Goal: Task Accomplishment & Management: Use online tool/utility

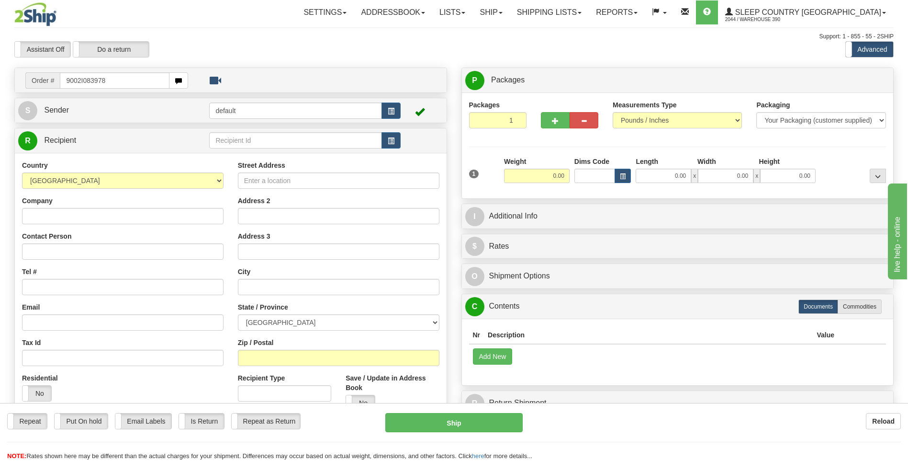
type input "9002I083978"
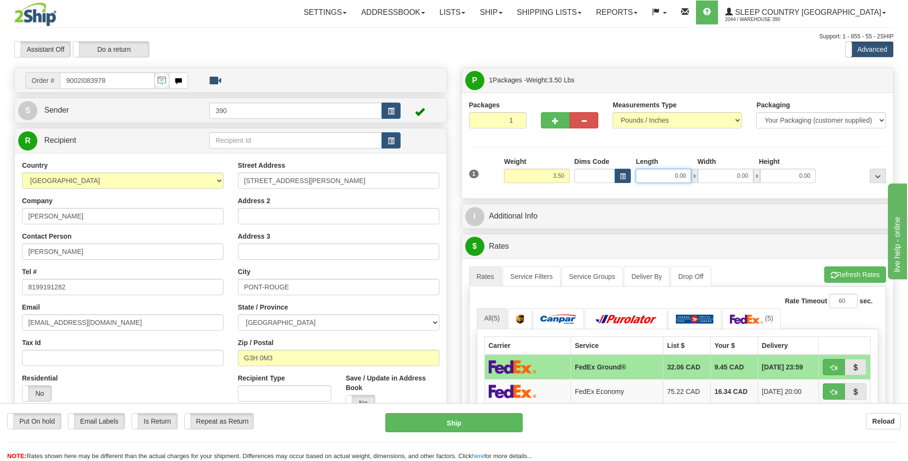
click at [664, 180] on input "0.00" at bounding box center [664, 176] width 56 height 14
type input "12.00"
click at [741, 173] on input "0.00" at bounding box center [726, 176] width 56 height 14
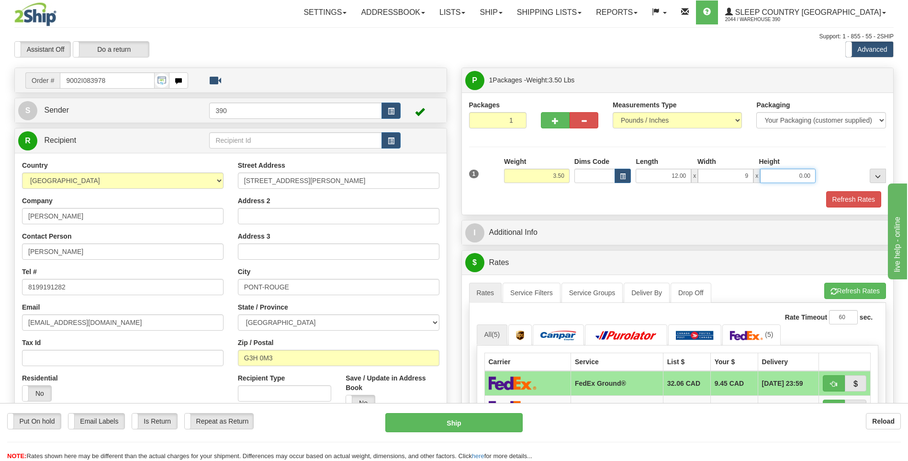
type input "9.00"
click at [779, 174] on input "0.00" at bounding box center [788, 176] width 56 height 14
type input "3.00"
click at [864, 289] on button "Refresh Rates" at bounding box center [856, 291] width 62 height 16
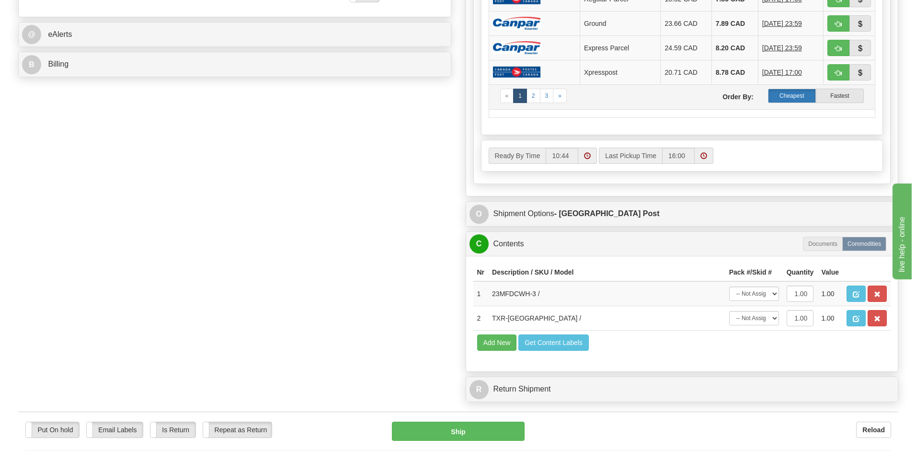
scroll to position [431, 0]
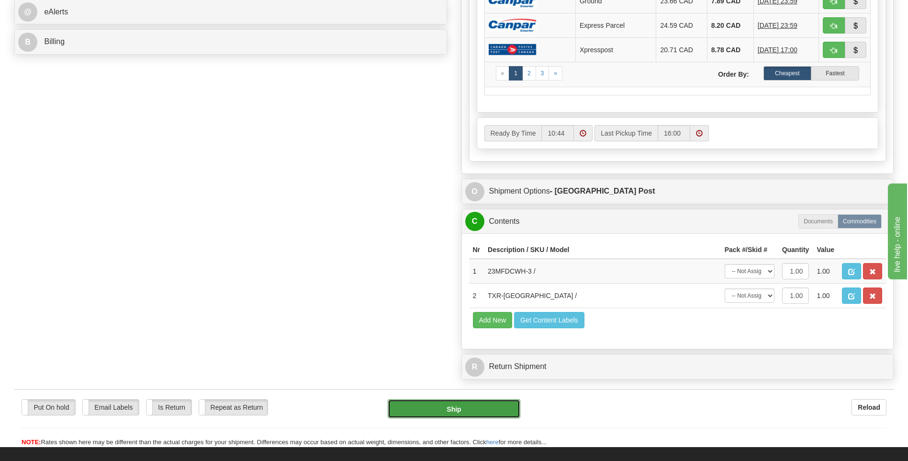
click at [456, 411] on button "Ship" at bounding box center [454, 408] width 132 height 19
type input "DOM.EP"
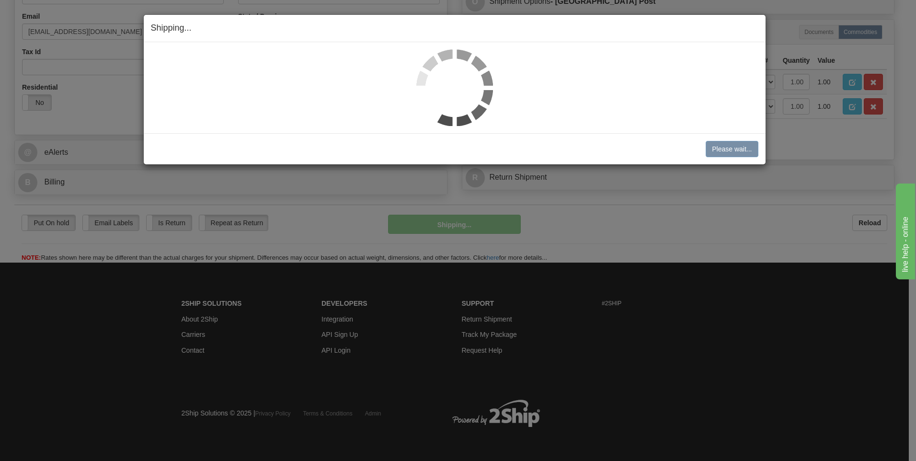
scroll to position [291, 0]
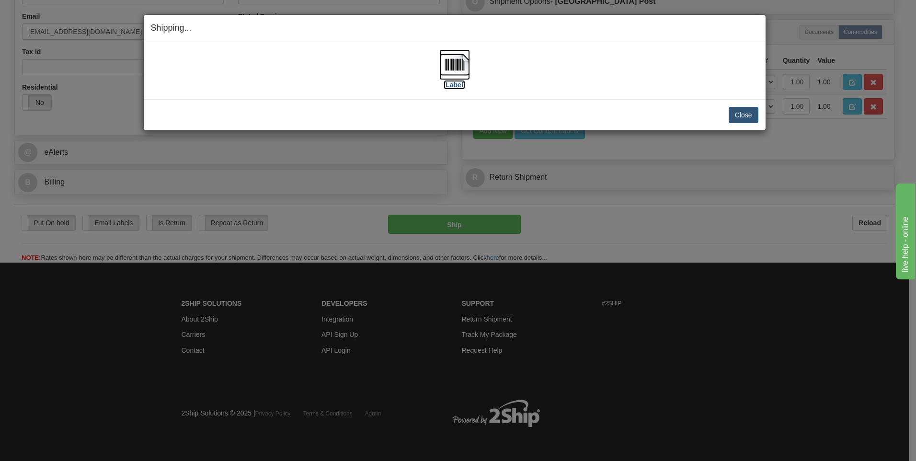
click at [453, 86] on label "[Label]" at bounding box center [454, 85] width 22 height 10
click at [747, 117] on button "Close" at bounding box center [743, 115] width 30 height 16
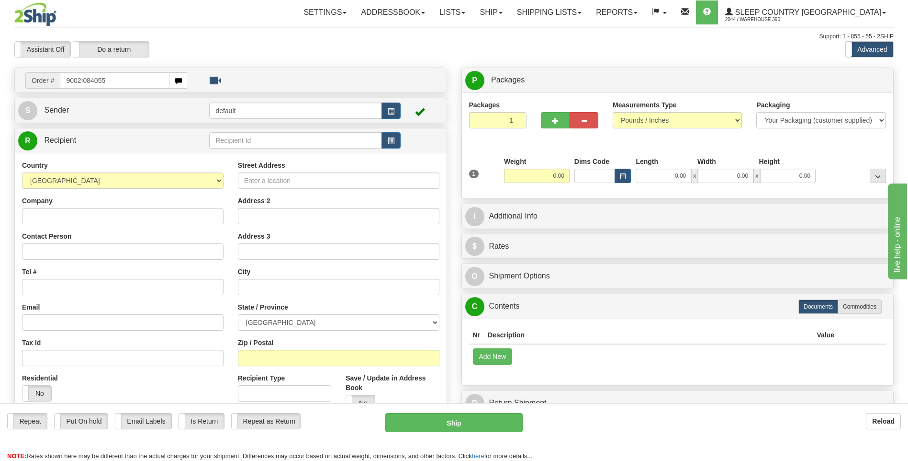
type input "9002I084055"
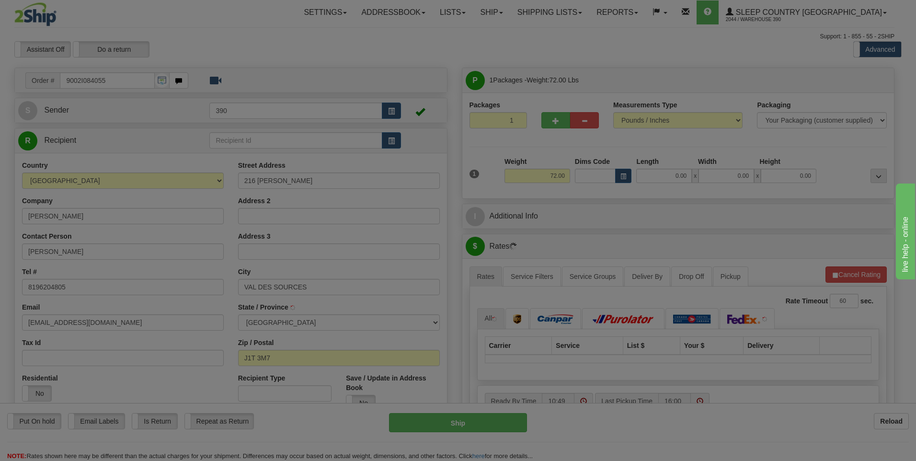
type input "VAL-DES-SOURCES"
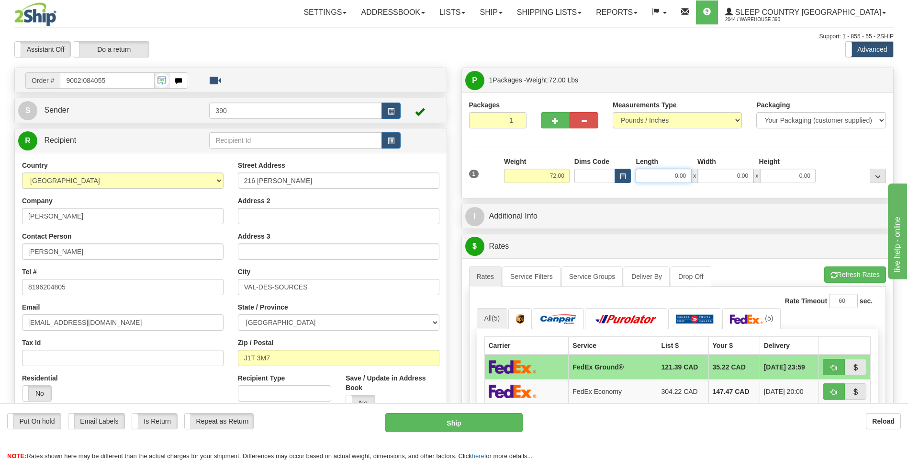
click at [665, 177] on input "0.00" at bounding box center [664, 176] width 56 height 14
click at [667, 174] on input "Length" at bounding box center [664, 176] width 56 height 14
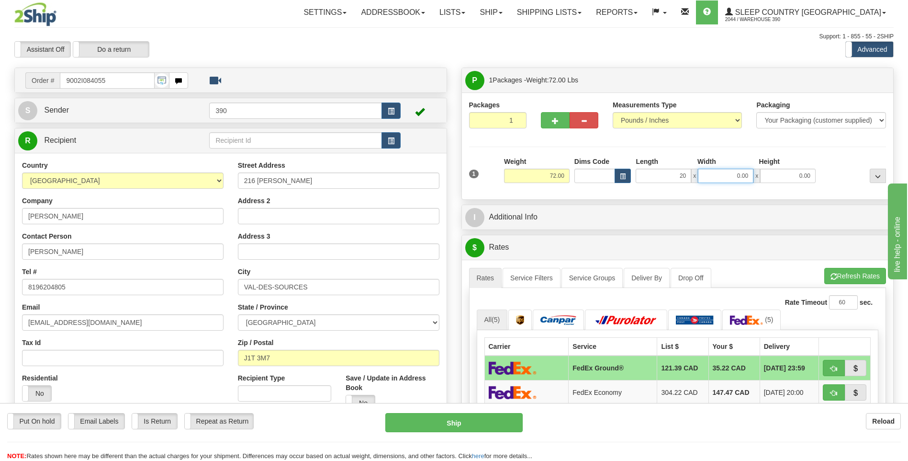
type input "20.00"
click at [724, 173] on input "0.00" at bounding box center [726, 176] width 56 height 14
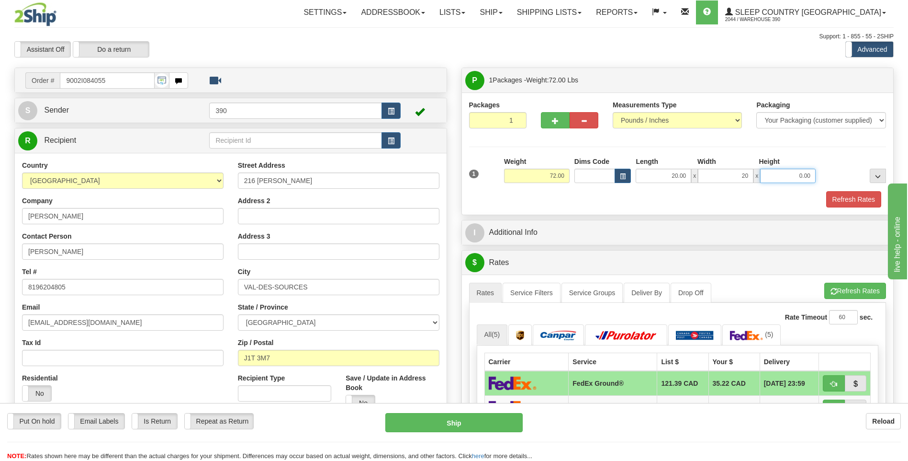
type input "20.00"
click at [789, 177] on input "0.00" at bounding box center [788, 176] width 56 height 14
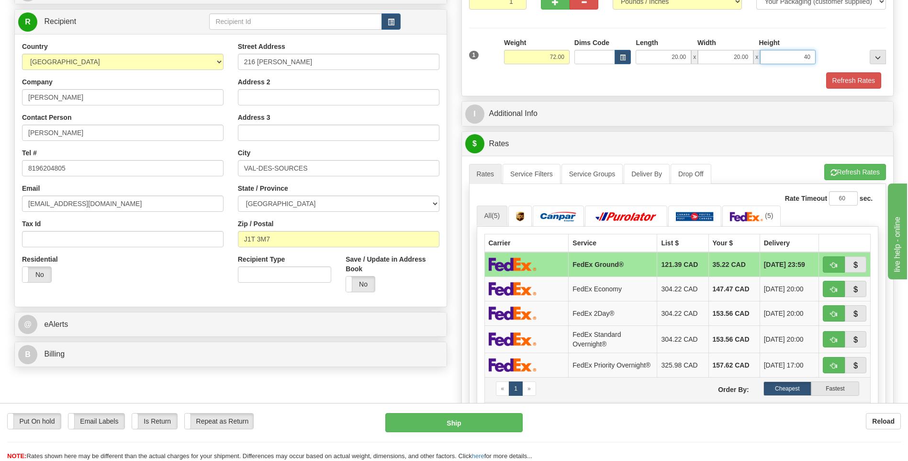
scroll to position [96, 0]
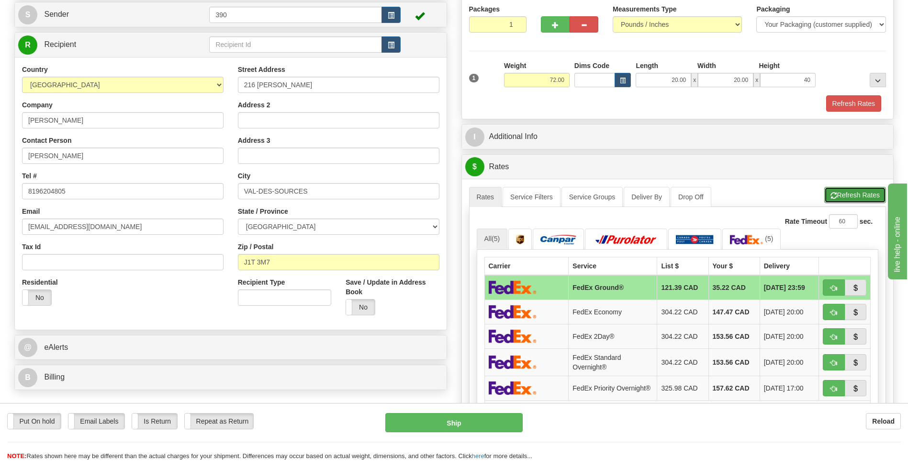
type input "40.00"
click at [865, 195] on button "Refresh Rates" at bounding box center [856, 195] width 62 height 16
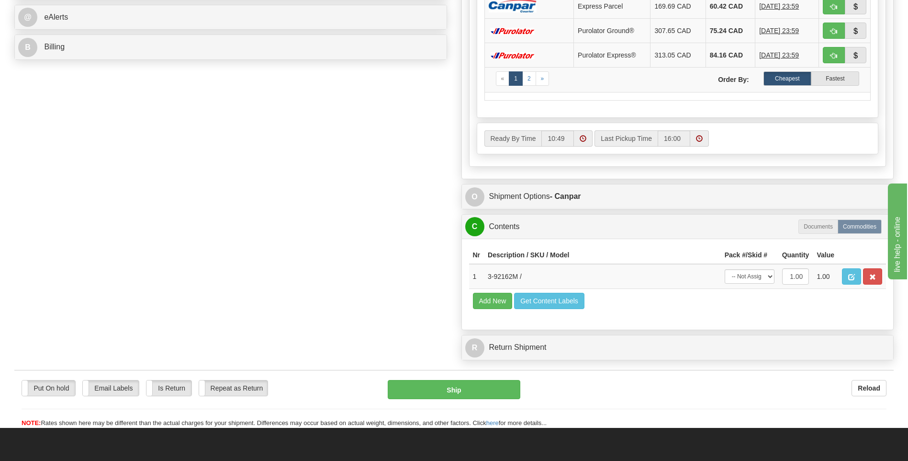
scroll to position [431, 0]
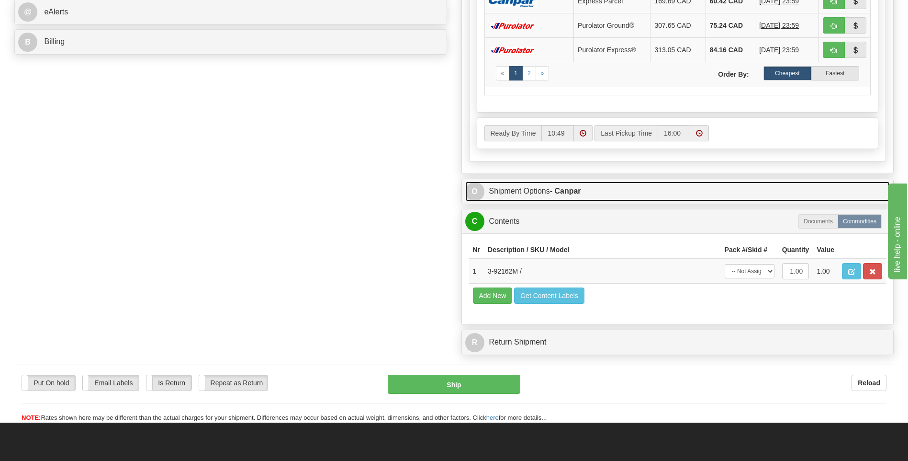
click at [514, 191] on link "O Shipment Options - Canpar" at bounding box center [677, 191] width 425 height 20
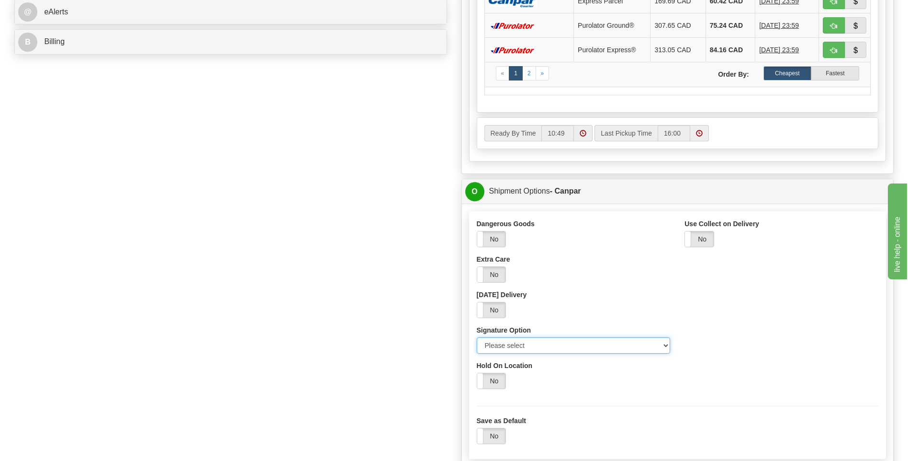
click at [665, 343] on select "Please select No Signature Required Signature Required Adult Signature" at bounding box center [574, 345] width 194 height 16
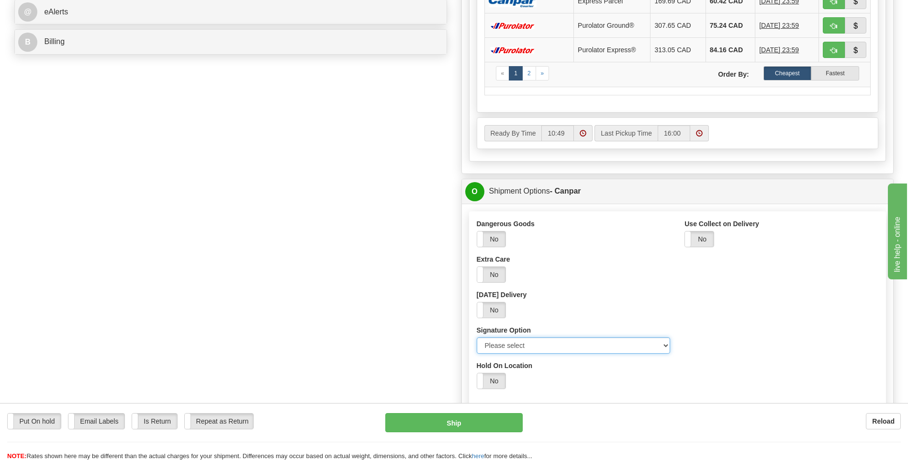
select select "2"
click at [477, 337] on select "Please select No Signature Required Signature Required Adult Signature" at bounding box center [574, 345] width 194 height 16
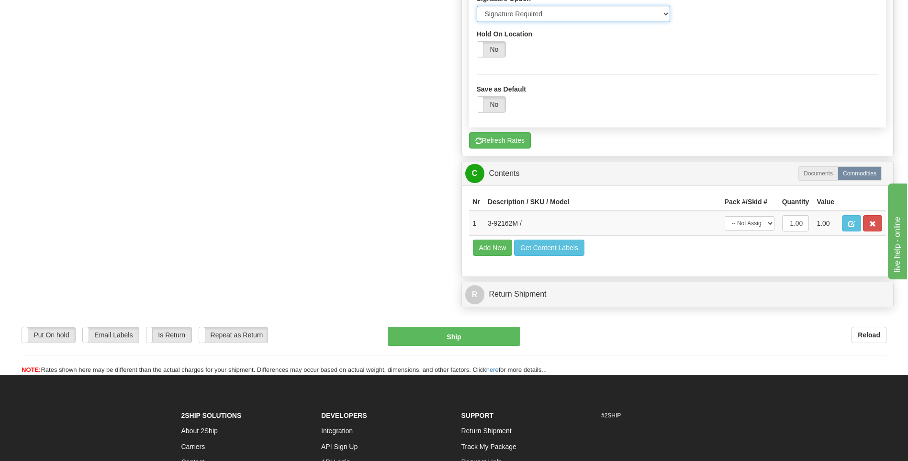
scroll to position [814, 0]
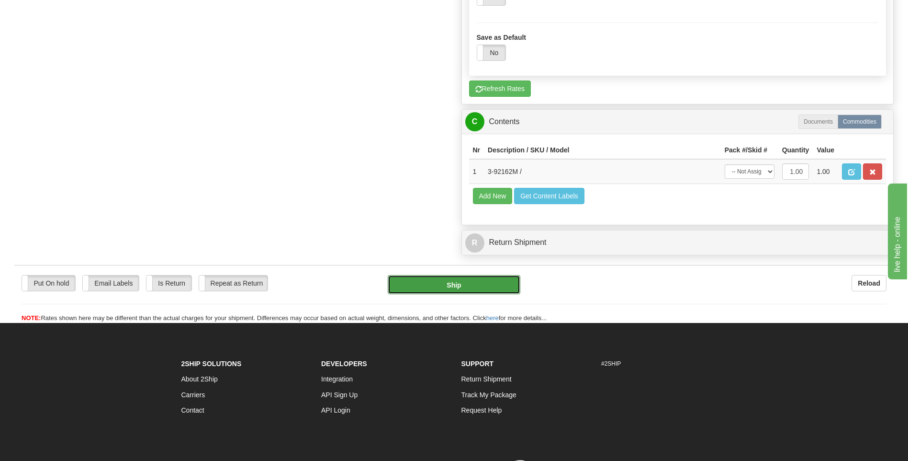
click at [448, 282] on button "Ship" at bounding box center [454, 284] width 132 height 19
type input "1"
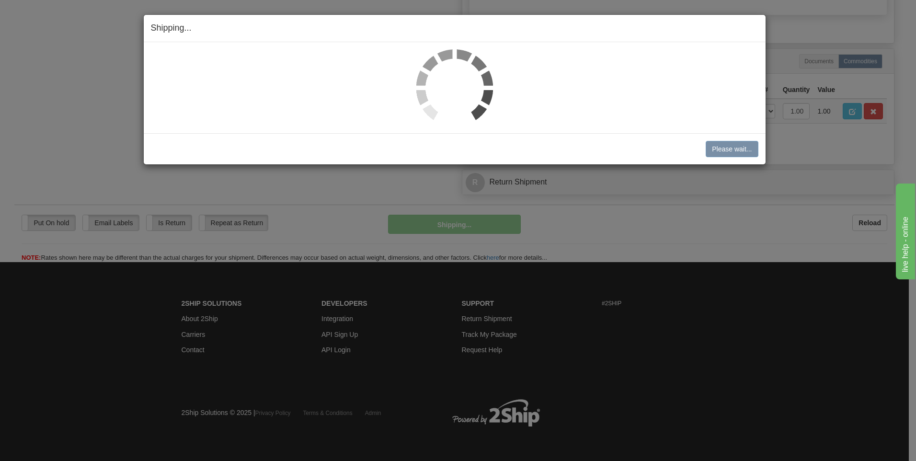
scroll to position [485, 0]
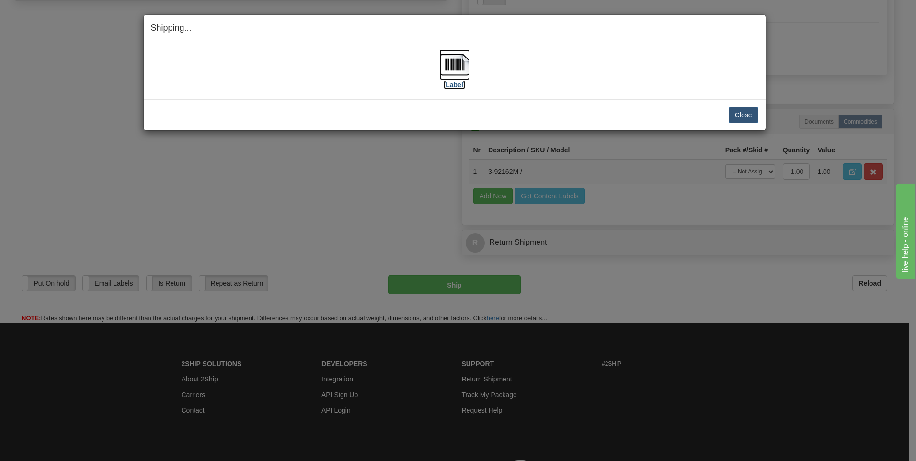
click at [456, 87] on label "[Label]" at bounding box center [454, 85] width 22 height 10
click at [747, 114] on button "Close" at bounding box center [743, 115] width 30 height 16
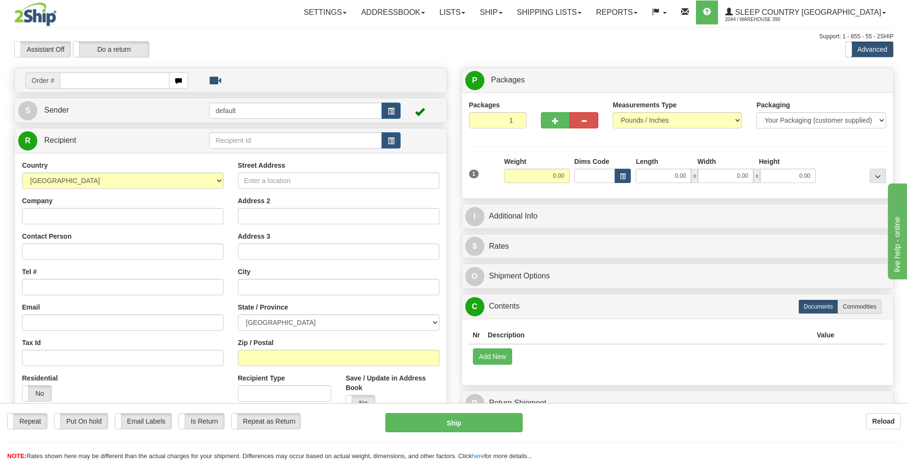
click at [75, 79] on input "text" at bounding box center [114, 80] width 109 height 16
type input "9002I084339"
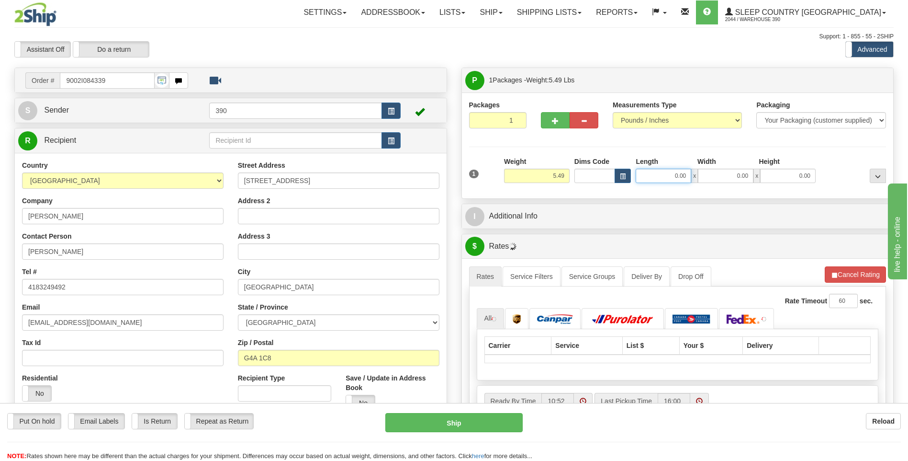
click at [676, 177] on input "0.00" at bounding box center [664, 176] width 56 height 14
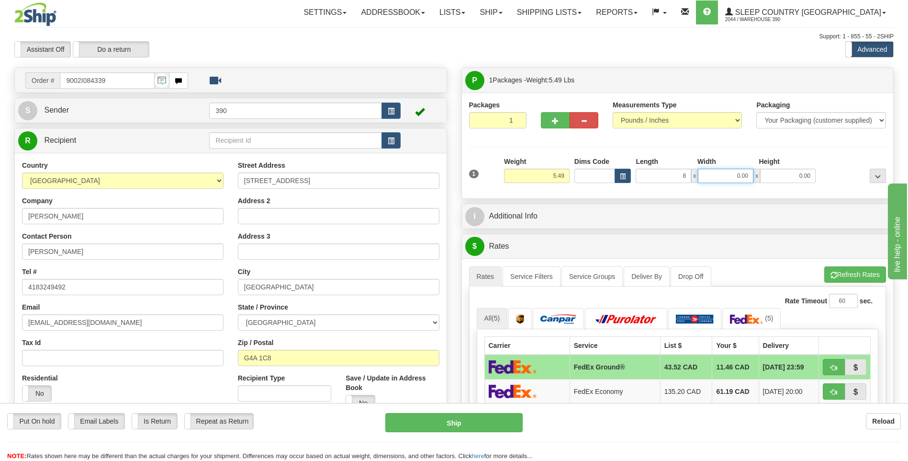
type input "8.00"
click at [746, 177] on input "0.00" at bounding box center [726, 176] width 56 height 14
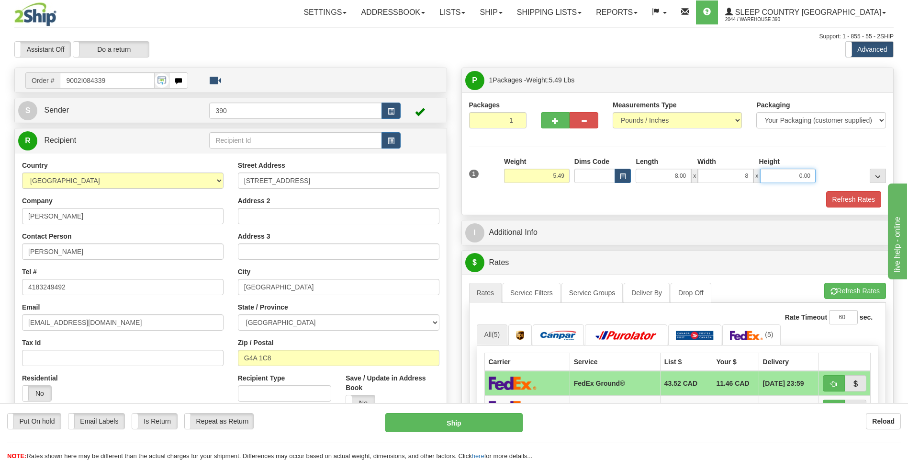
type input "8.00"
click at [769, 178] on input "0.00" at bounding box center [788, 176] width 56 height 14
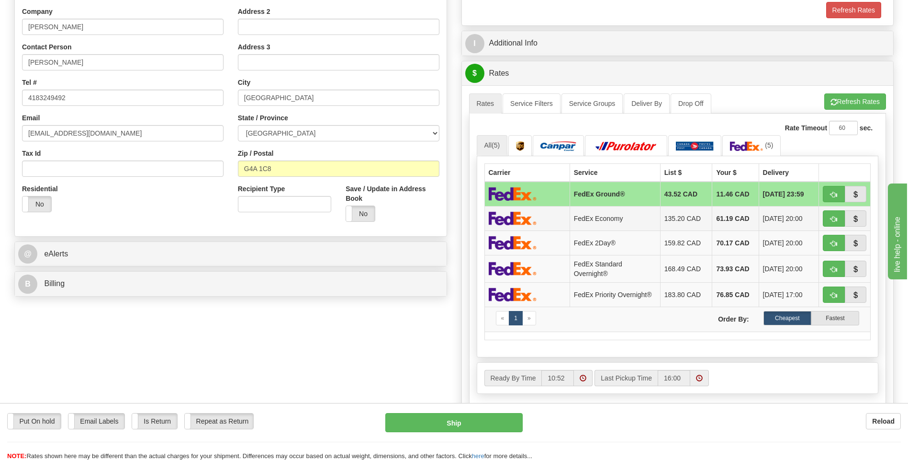
scroll to position [192, 0]
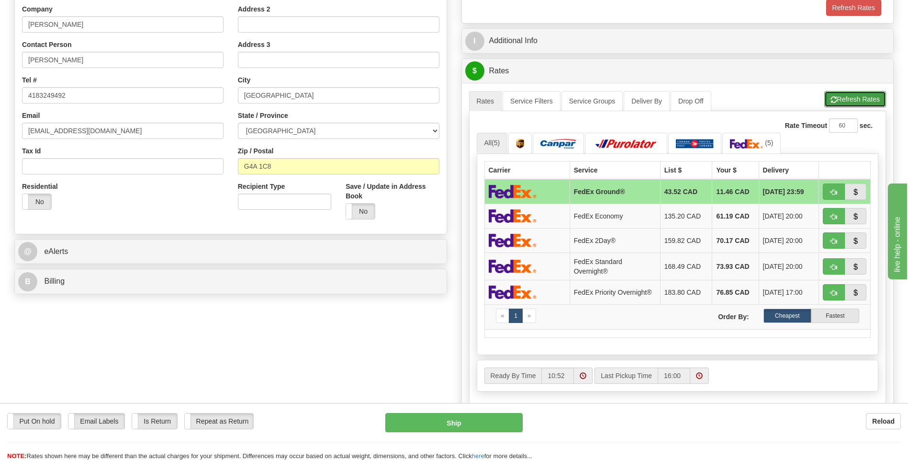
type input "10.00"
click at [864, 99] on button "Refresh Rates" at bounding box center [856, 99] width 62 height 16
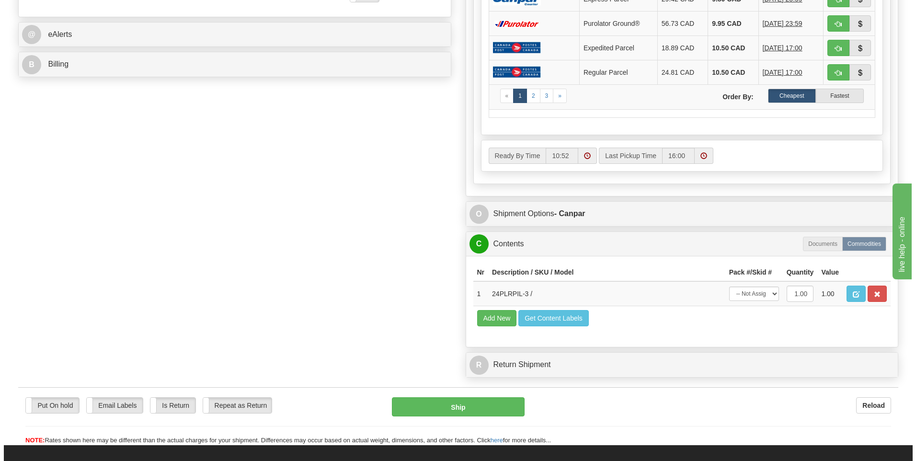
scroll to position [431, 0]
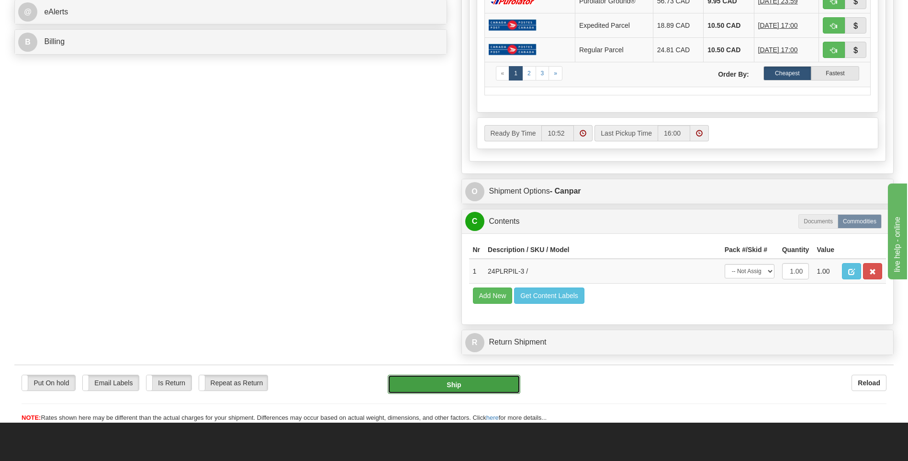
click at [454, 382] on button "Ship" at bounding box center [454, 383] width 132 height 19
type input "1"
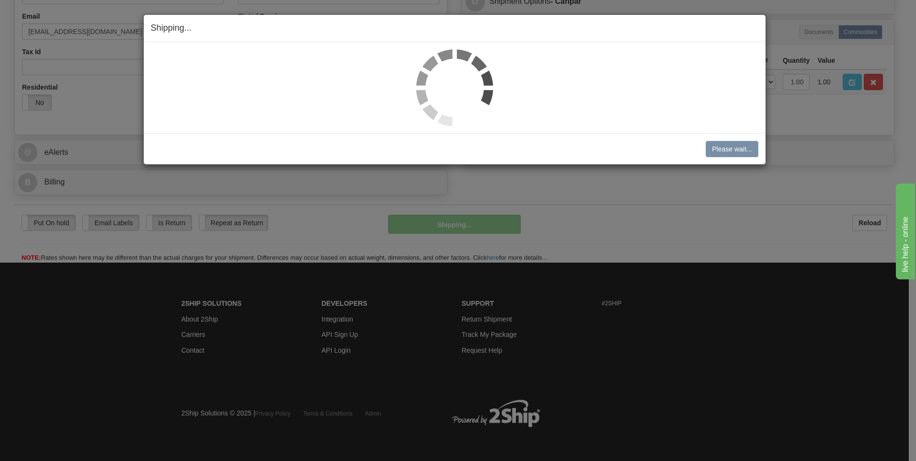
scroll to position [291, 0]
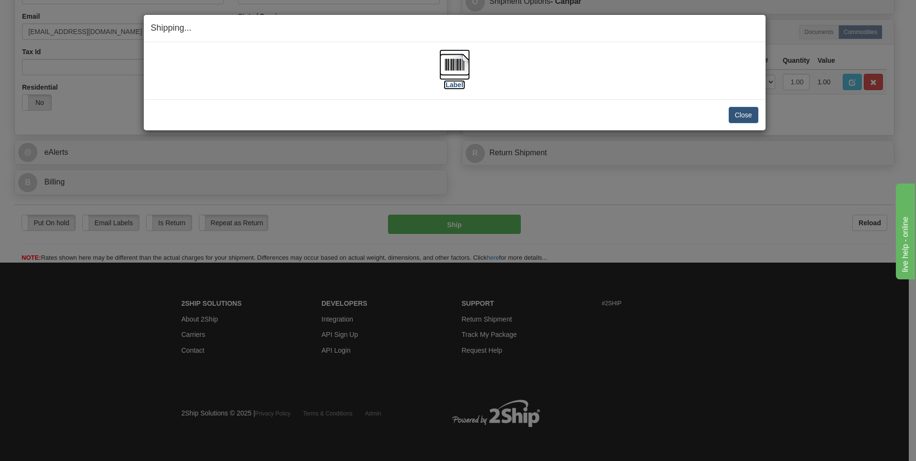
click at [452, 85] on label "[Label]" at bounding box center [454, 85] width 22 height 10
click at [750, 117] on button "Close" at bounding box center [743, 115] width 30 height 16
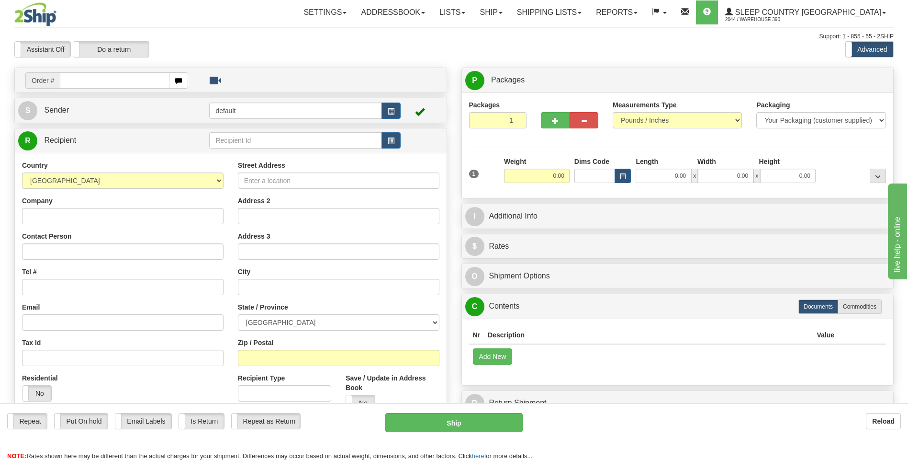
click at [97, 80] on input "text" at bounding box center [114, 80] width 109 height 16
type input "9002I085121"
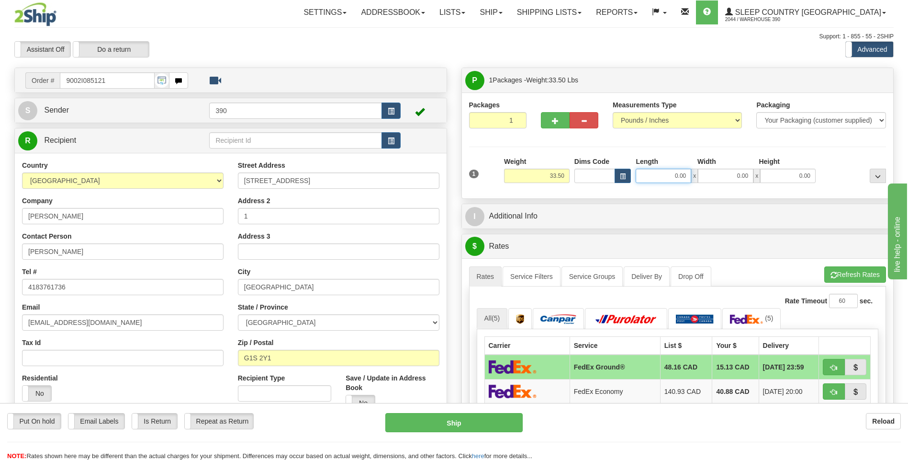
click at [678, 181] on input "0.00" at bounding box center [664, 176] width 56 height 14
type input "18.00"
click at [719, 171] on input "0.00" at bounding box center [726, 176] width 56 height 14
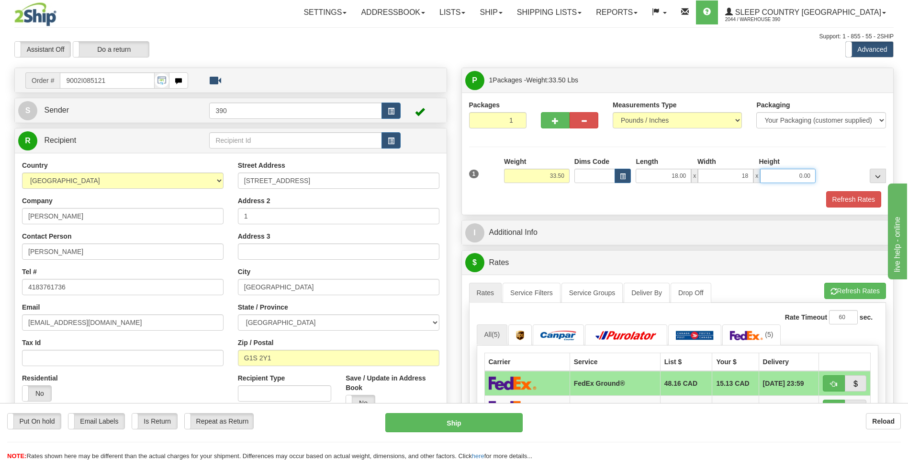
type input "18.00"
click at [780, 172] on input "0.00" at bounding box center [788, 176] width 56 height 14
type input "40.00"
click at [851, 289] on button "Refresh Rates" at bounding box center [856, 291] width 62 height 16
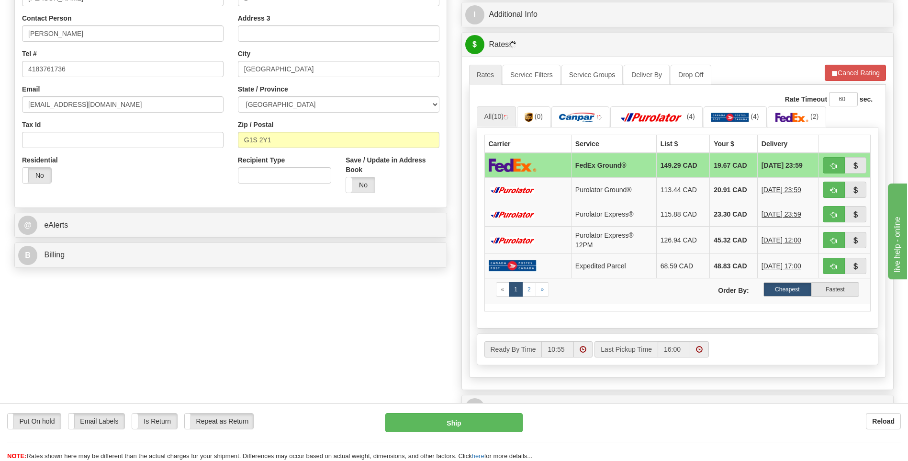
scroll to position [239, 0]
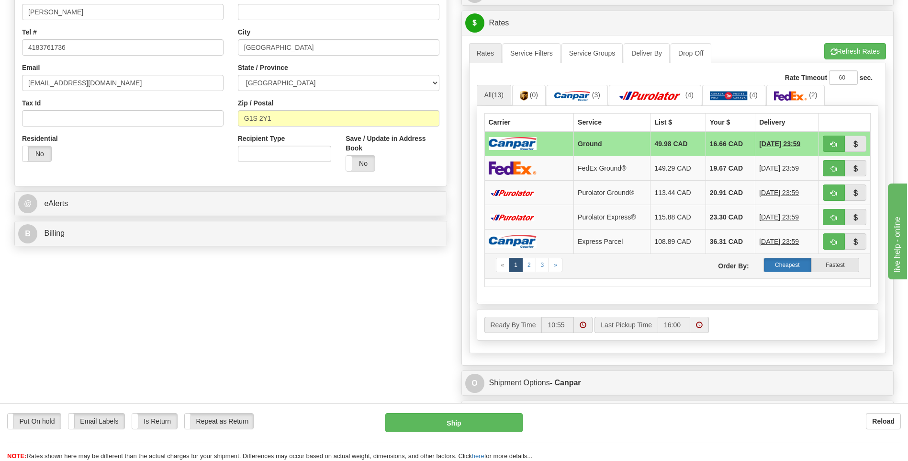
click at [794, 264] on label "Cheapest" at bounding box center [788, 265] width 48 height 14
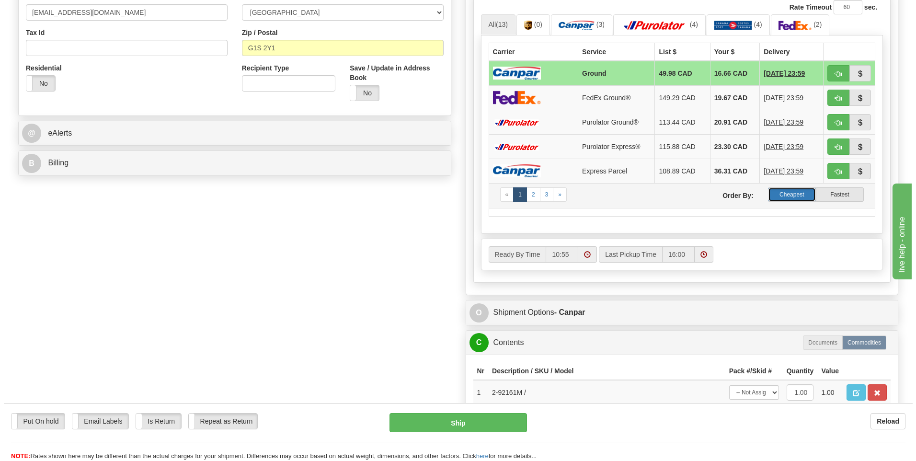
scroll to position [335, 0]
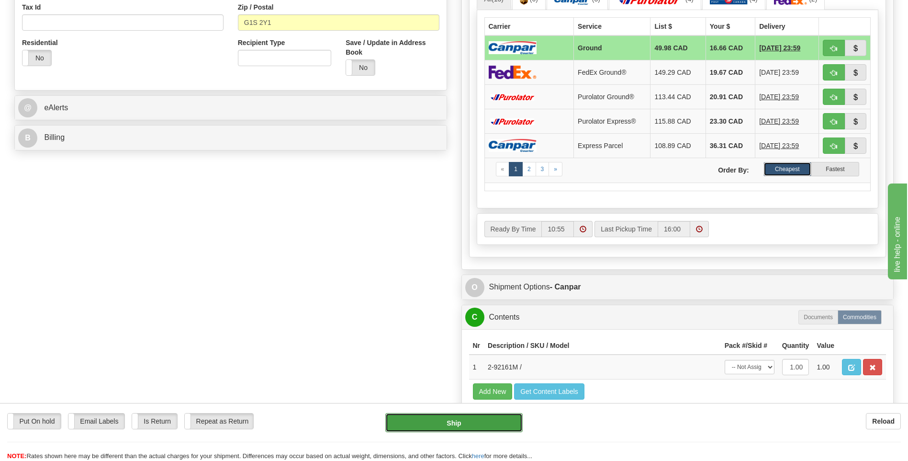
click at [451, 422] on button "Ship" at bounding box center [453, 422] width 137 height 19
type input "1"
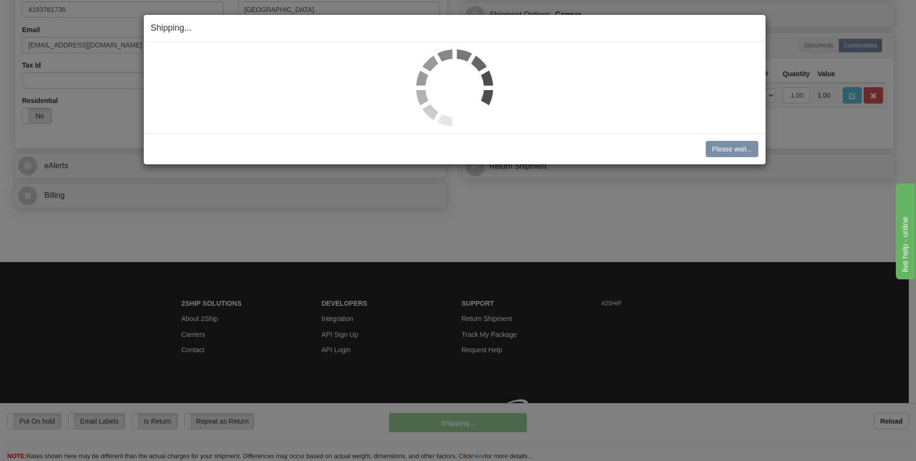
scroll to position [291, 0]
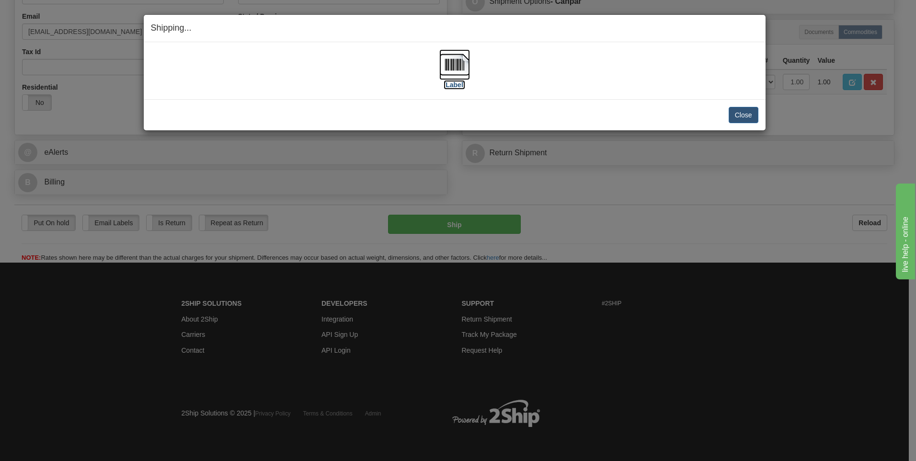
click at [454, 83] on label "[Label]" at bounding box center [454, 85] width 22 height 10
click at [748, 117] on button "Close" at bounding box center [743, 115] width 30 height 16
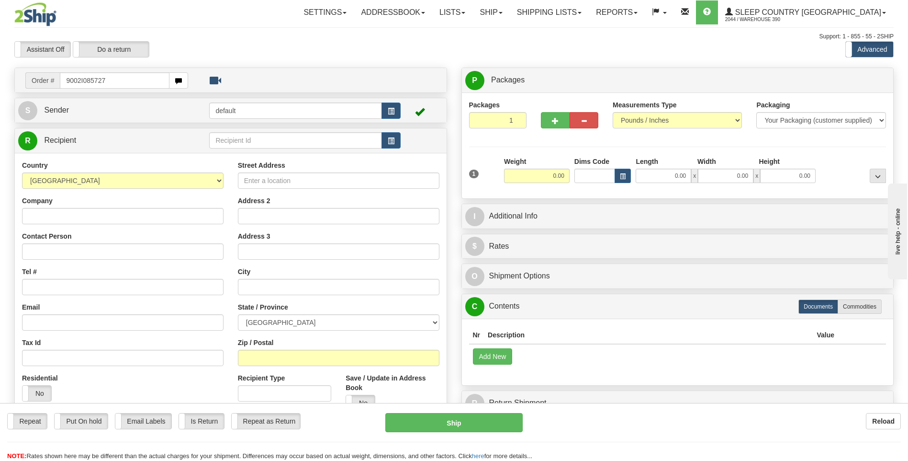
type input "9002I085727"
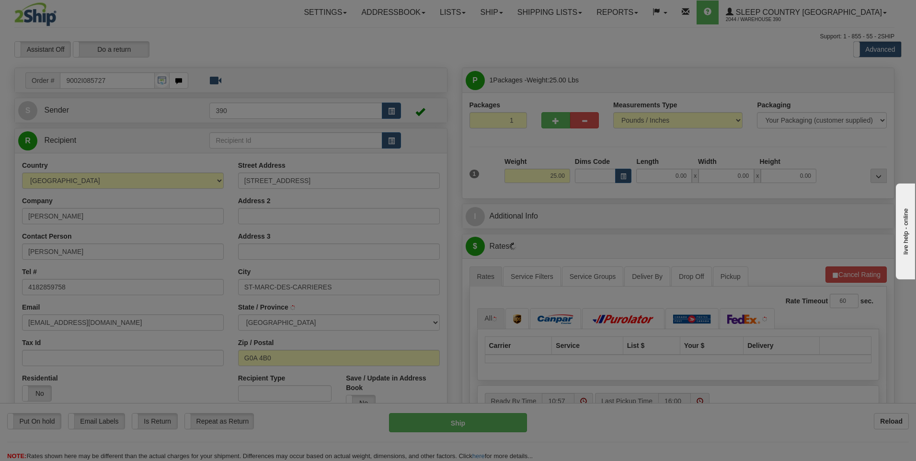
type input "SAINT-MARC-DES-CARRIERES"
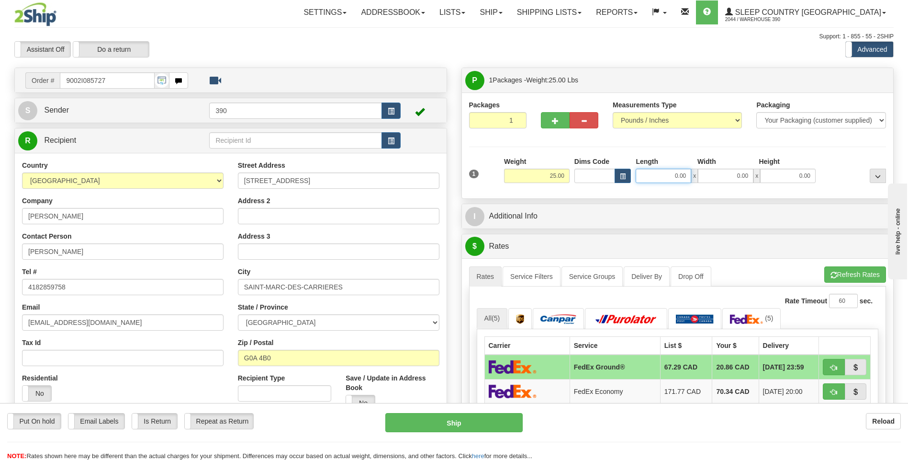
click at [672, 177] on input "0.00" at bounding box center [664, 176] width 56 height 14
type input "15.00"
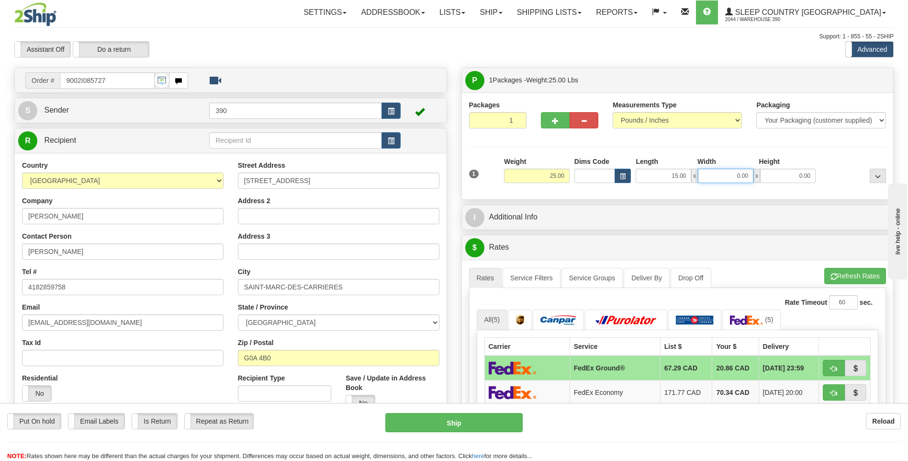
click at [735, 173] on input "0.00" at bounding box center [726, 176] width 56 height 14
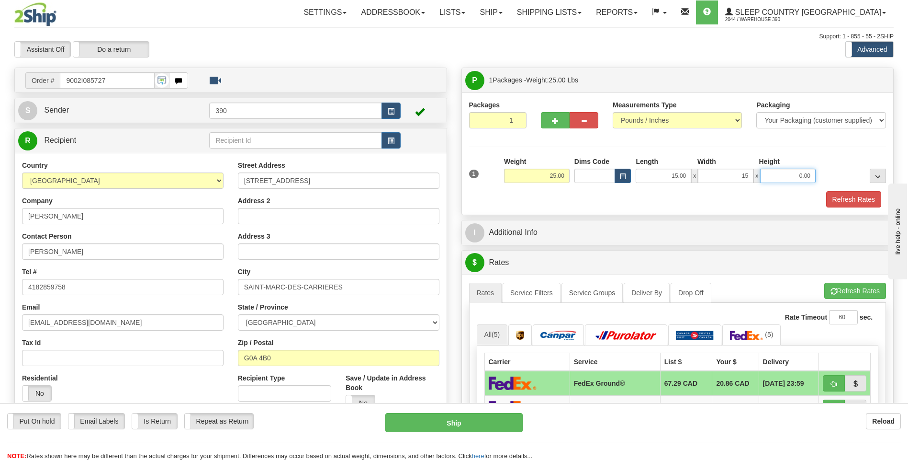
type input "15.00"
click at [774, 176] on input "0.00" at bounding box center [788, 176] width 56 height 14
type input "40.00"
click at [866, 288] on button "Refresh Rates" at bounding box center [856, 291] width 62 height 16
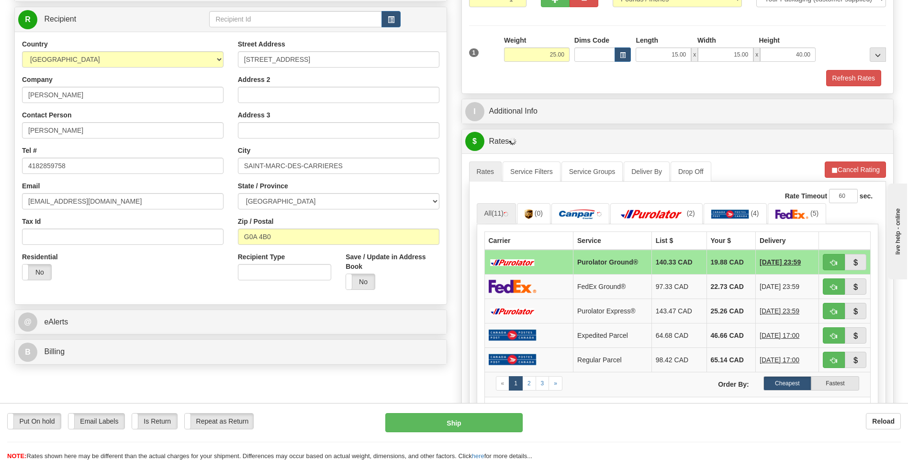
scroll to position [192, 0]
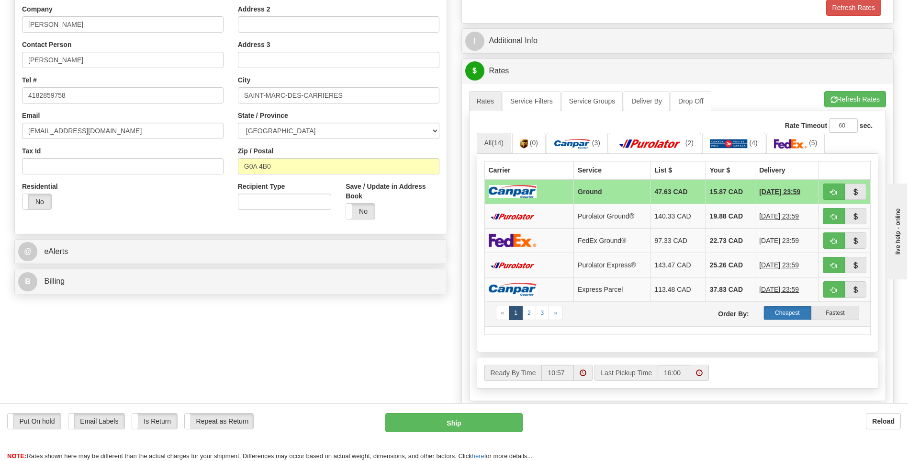
click at [786, 312] on label "Cheapest" at bounding box center [788, 312] width 48 height 14
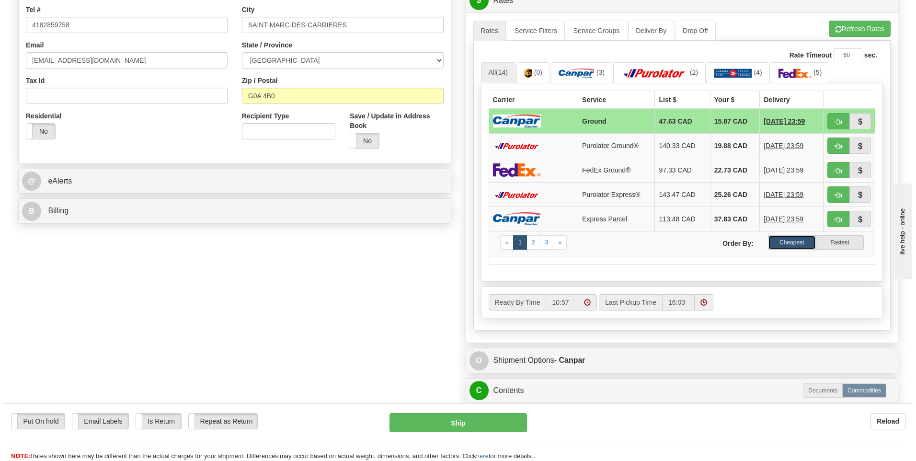
scroll to position [239, 0]
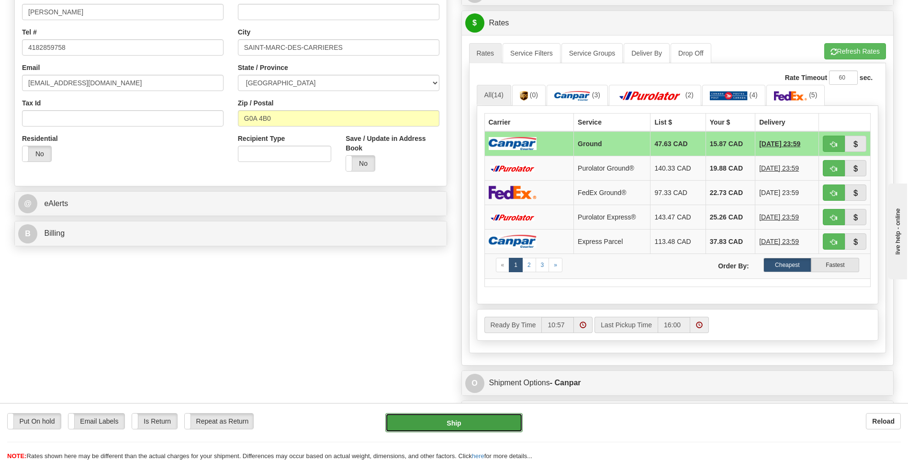
click at [465, 421] on button "Ship" at bounding box center [453, 422] width 137 height 19
type input "1"
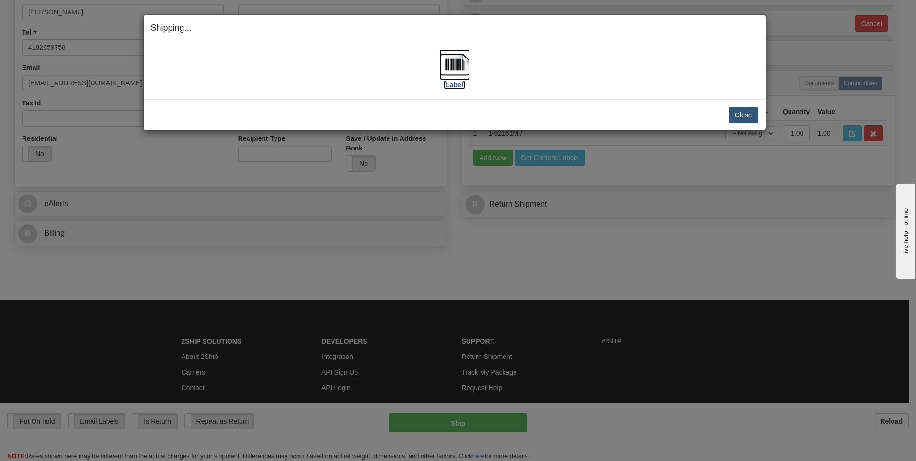
click at [456, 87] on label "[Label]" at bounding box center [454, 85] width 22 height 10
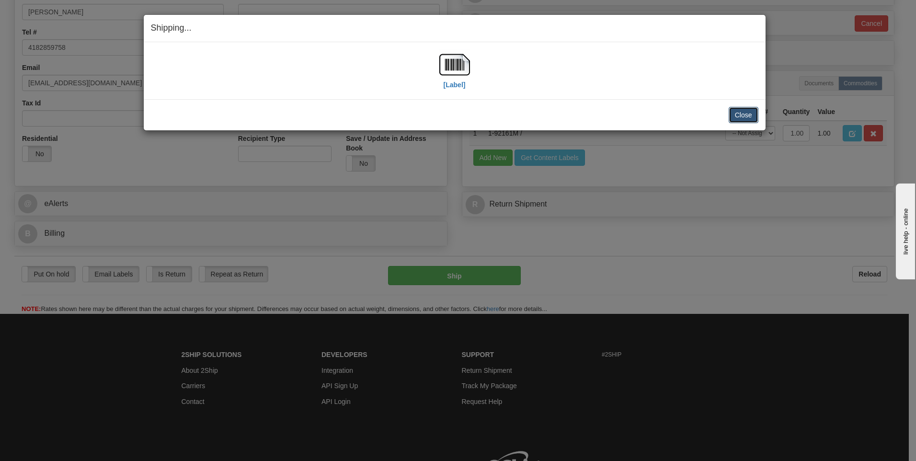
click at [749, 116] on button "Close" at bounding box center [743, 115] width 30 height 16
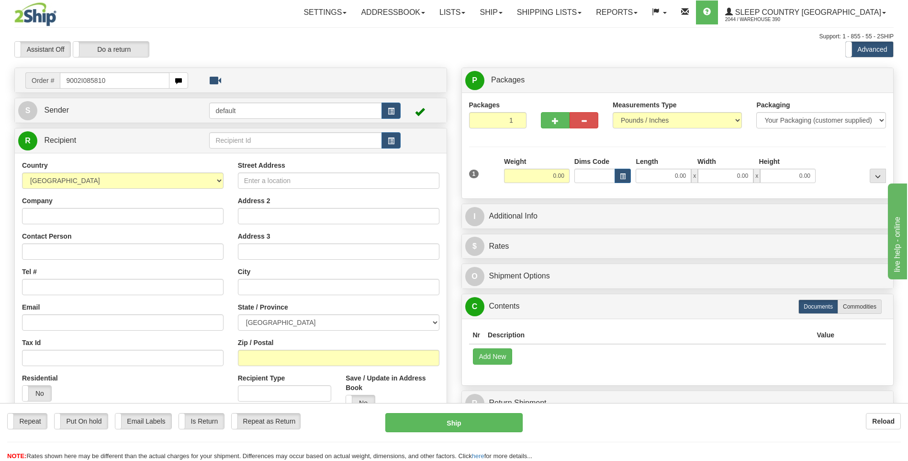
type input "9002I085810"
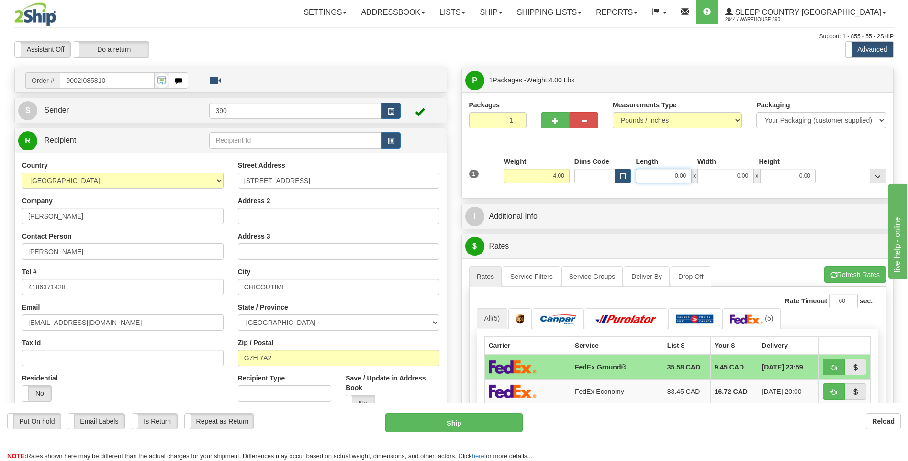
click at [668, 175] on input "0.00" at bounding box center [664, 176] width 56 height 14
type input "12.00"
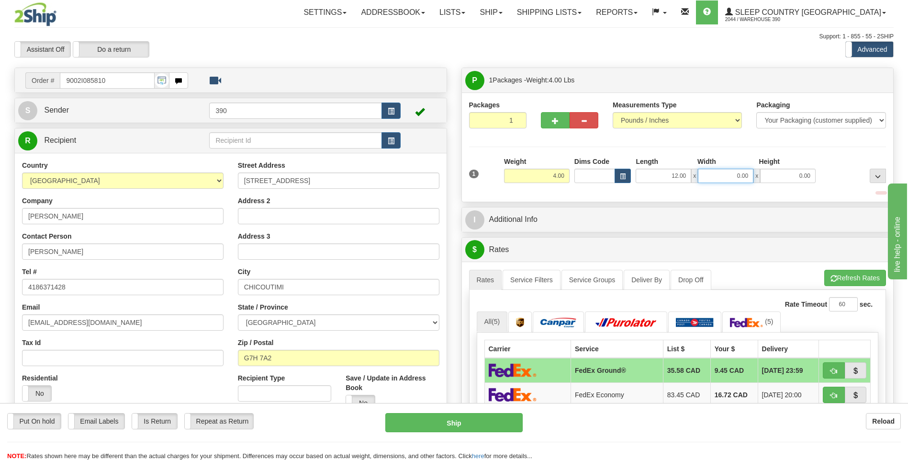
click at [718, 180] on input "0.00" at bounding box center [726, 176] width 56 height 14
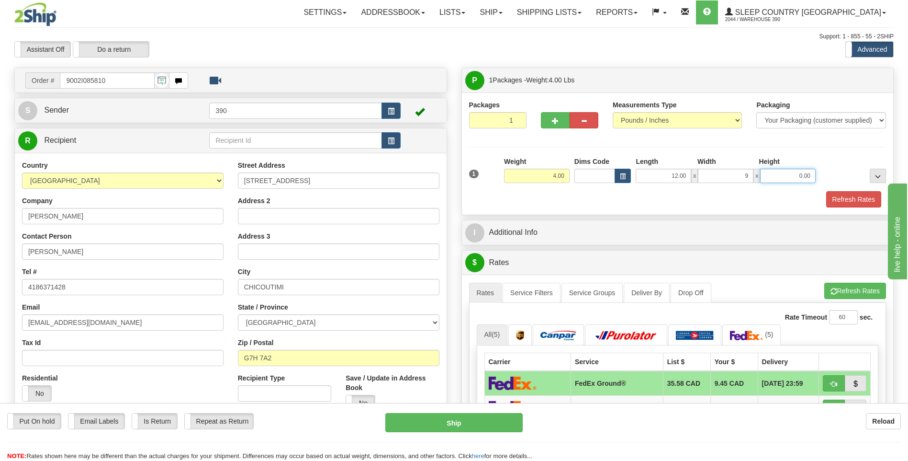
type input "9.00"
click at [798, 178] on input "0.00" at bounding box center [788, 176] width 56 height 14
type input "3.00"
click at [867, 289] on button "Refresh Rates" at bounding box center [856, 291] width 62 height 16
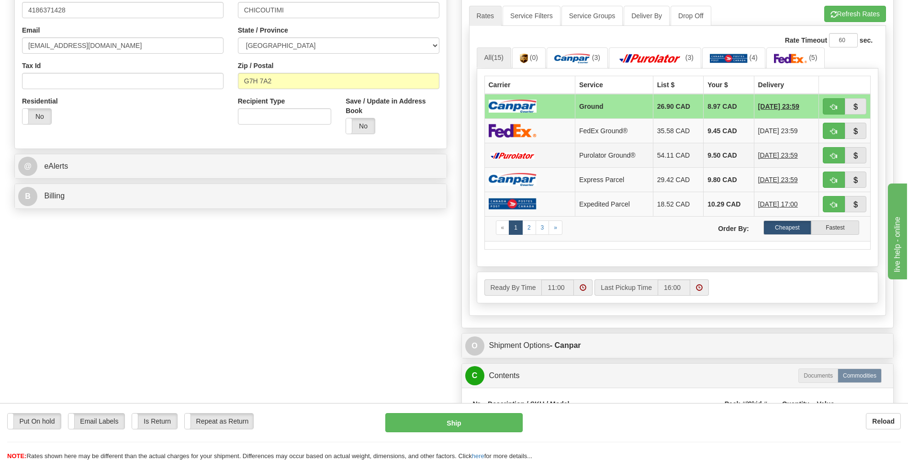
scroll to position [287, 0]
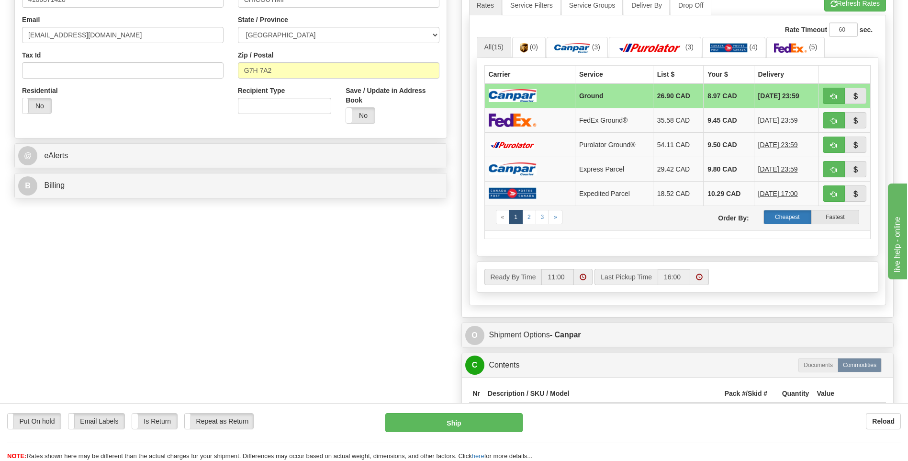
click at [792, 217] on label "Cheapest" at bounding box center [788, 217] width 48 height 14
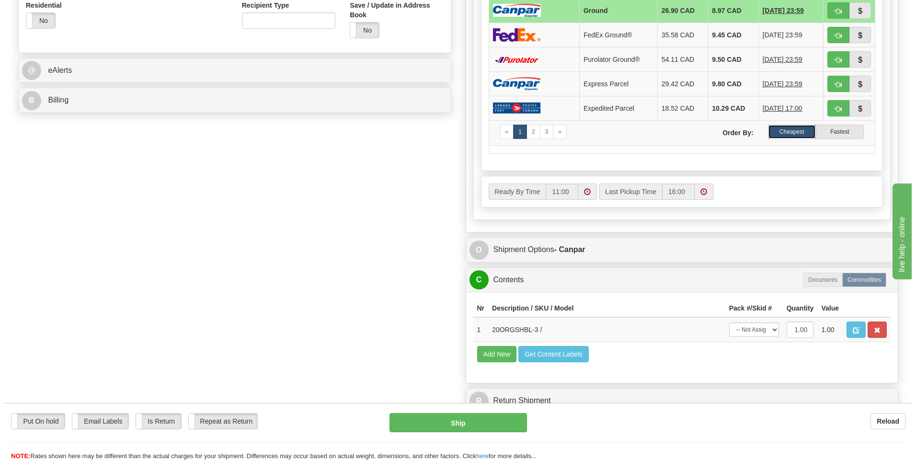
scroll to position [383, 0]
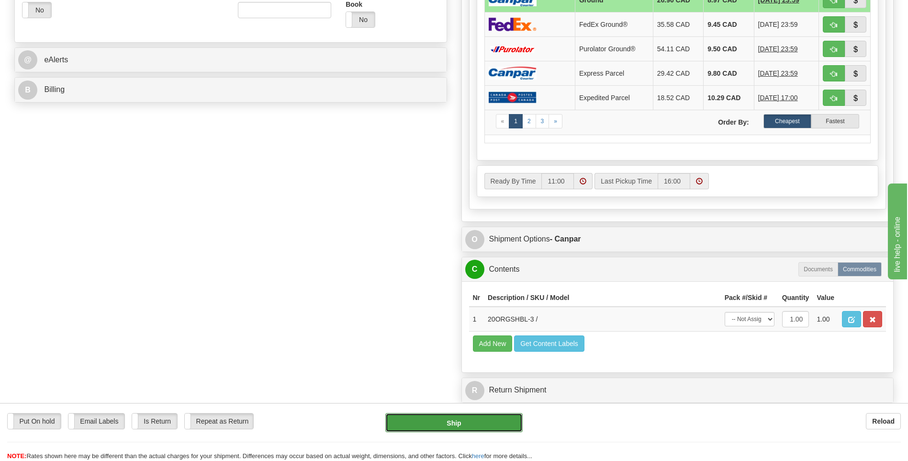
click at [486, 416] on button "Ship" at bounding box center [453, 422] width 137 height 19
type input "1"
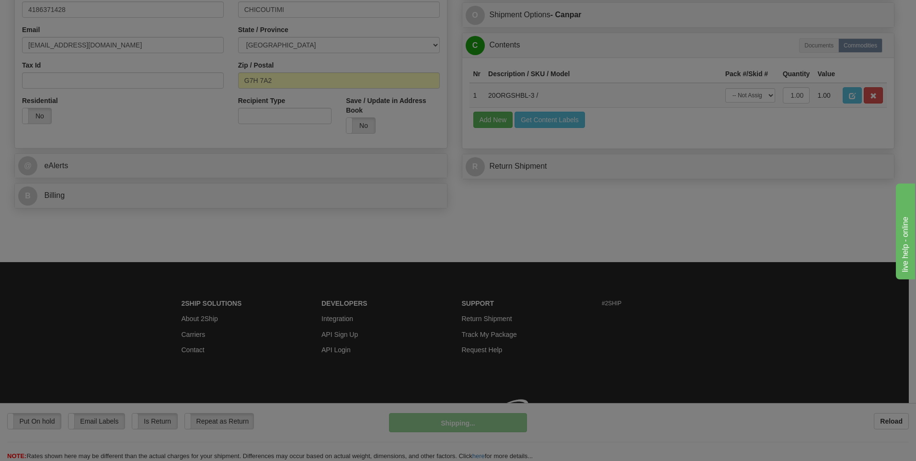
scroll to position [291, 0]
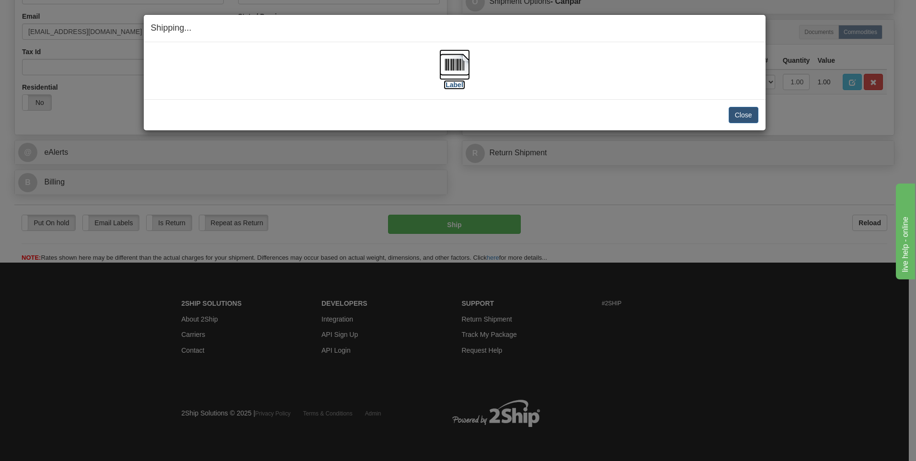
click at [457, 84] on label "[Label]" at bounding box center [454, 85] width 22 height 10
click at [740, 113] on button "Close" at bounding box center [743, 115] width 30 height 16
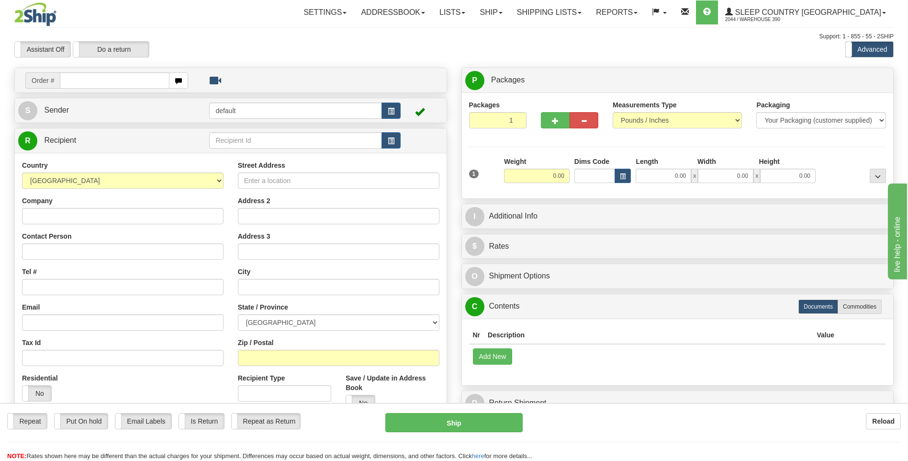
click at [87, 78] on input "text" at bounding box center [114, 80] width 109 height 16
type input "9002I084774"
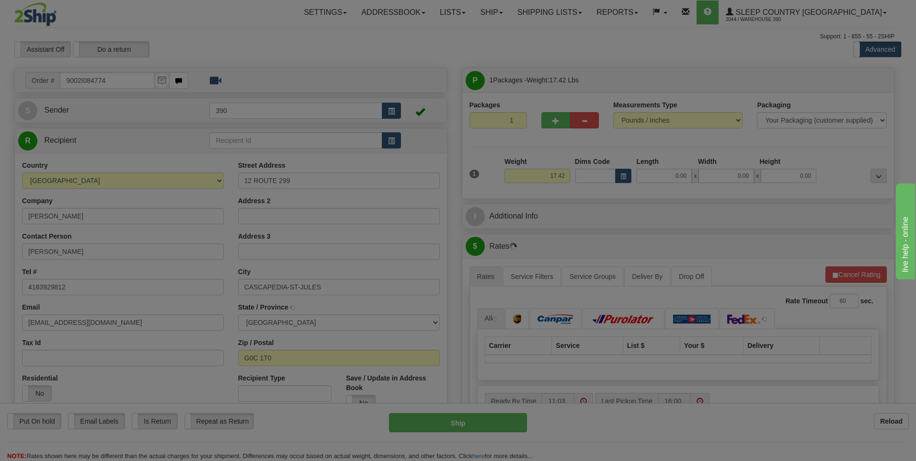
type input "CASCAPEDIA-SAINT-JULES"
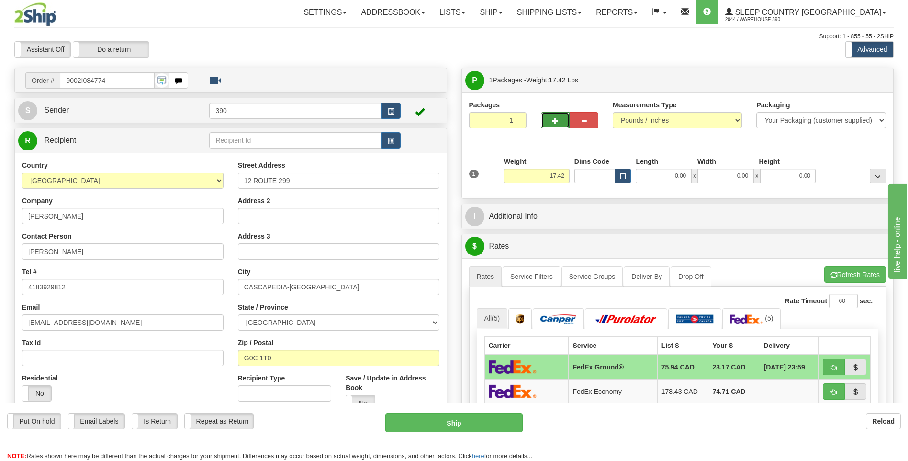
click at [556, 119] on span "button" at bounding box center [555, 121] width 7 height 6
radio input "true"
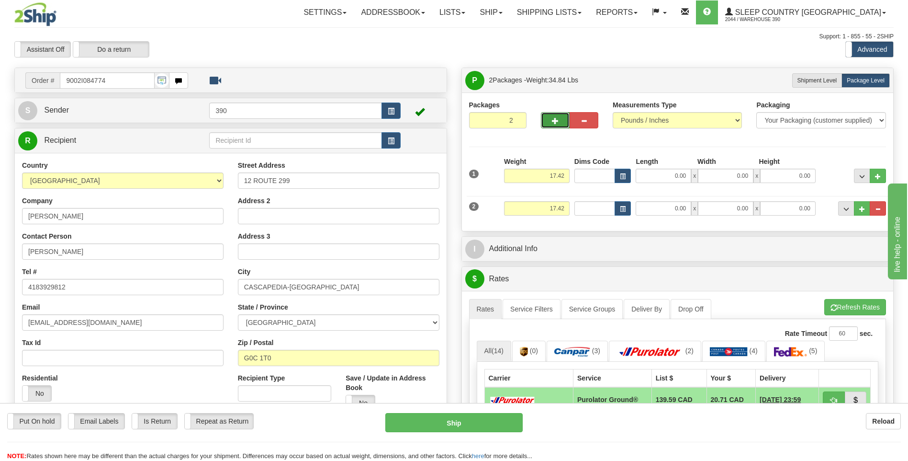
click at [556, 119] on span "button" at bounding box center [555, 121] width 7 height 6
type input "3"
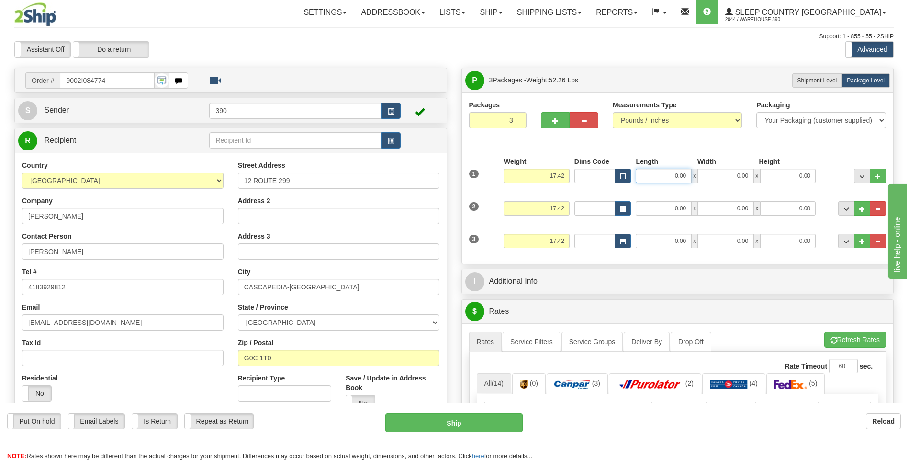
click at [668, 176] on input "0.00" at bounding box center [664, 176] width 56 height 14
type input "20.00"
click at [717, 175] on input "0.00" at bounding box center [726, 176] width 56 height 14
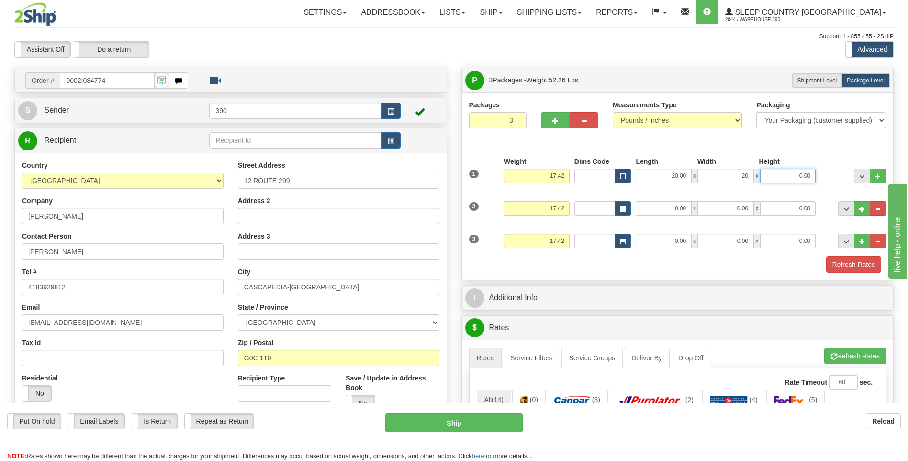
type input "20.00"
click at [773, 176] on input "0.00" at bounding box center [788, 176] width 56 height 14
type input "40.00"
click at [642, 211] on input "0.00" at bounding box center [664, 208] width 56 height 14
type input "12.00"
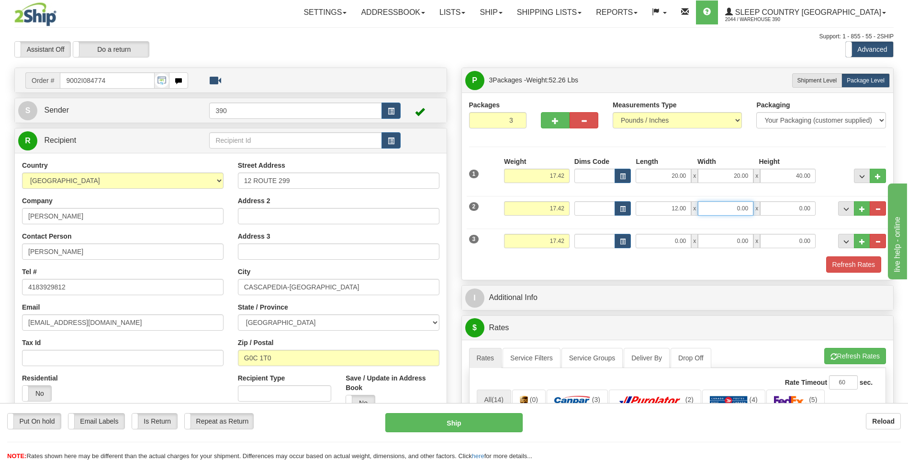
click at [720, 213] on input "0.00" at bounding box center [726, 208] width 56 height 14
type input "9.00"
click at [786, 208] on input "0.00" at bounding box center [788, 208] width 56 height 14
type input "3.00"
click at [675, 241] on input "0.00" at bounding box center [664, 241] width 56 height 14
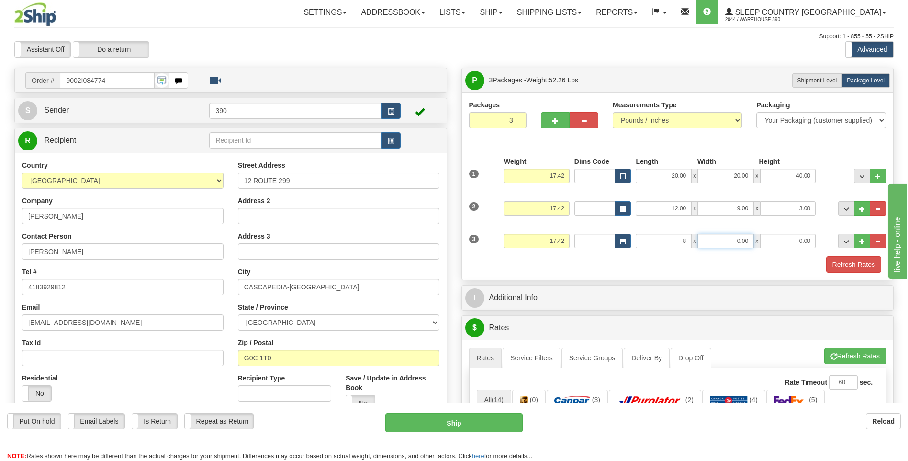
type input "8.00"
click at [723, 245] on input "0.00" at bounding box center [726, 241] width 56 height 14
type input "8.00"
click at [796, 244] on input "0.00" at bounding box center [788, 241] width 56 height 14
type input "10.00"
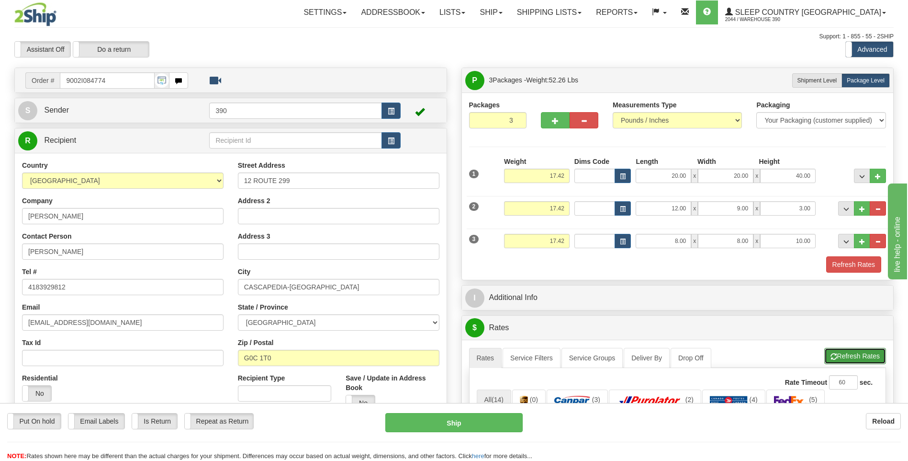
click at [844, 354] on button "Refresh Rates" at bounding box center [856, 356] width 62 height 16
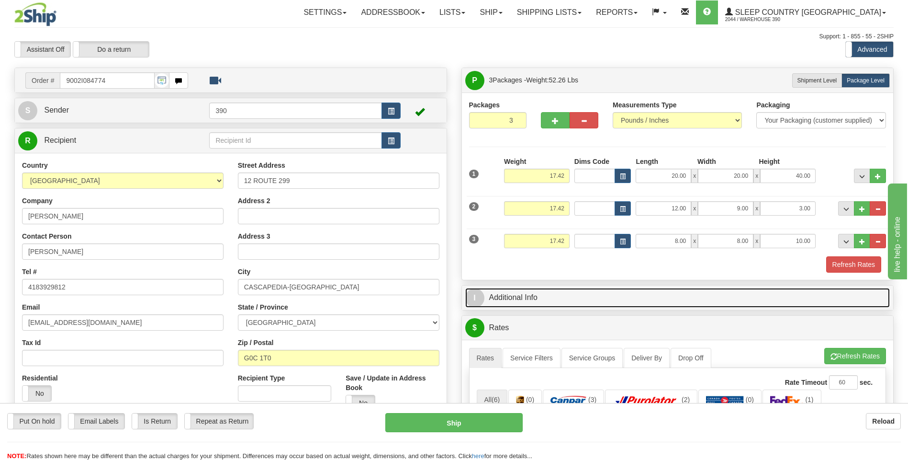
click at [504, 295] on link "I Additional Info" at bounding box center [677, 298] width 425 height 20
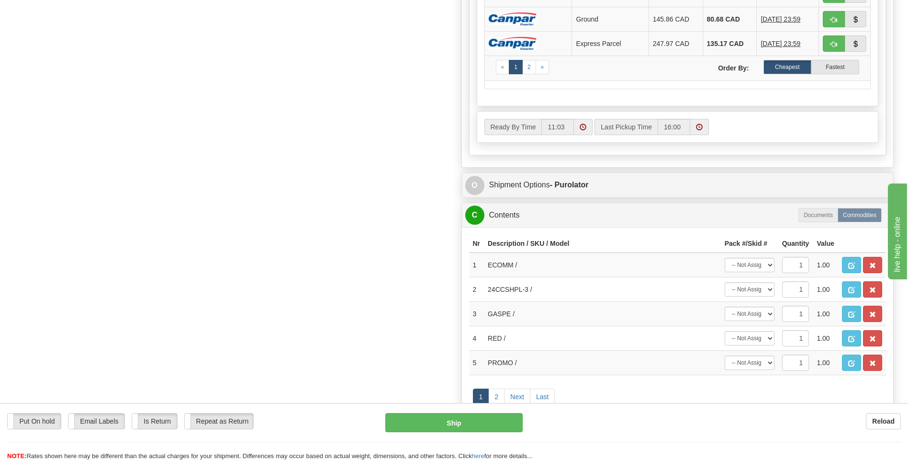
scroll to position [670, 0]
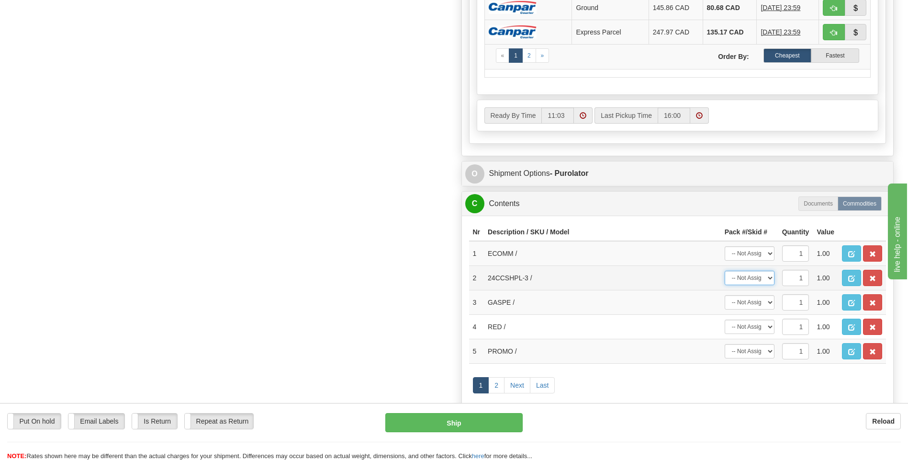
click at [769, 278] on select "-- Not Assigned -- Package 1 Package 2 Package 3" at bounding box center [750, 278] width 50 height 14
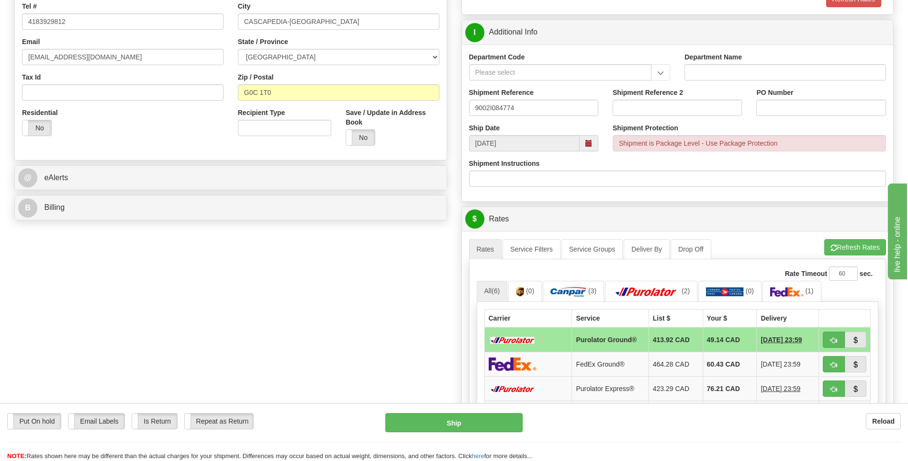
scroll to position [287, 0]
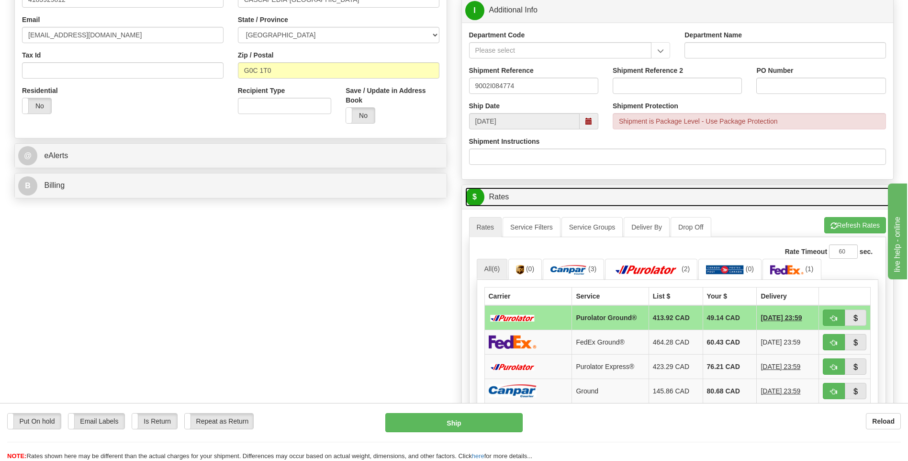
click at [501, 197] on link "$ Rates" at bounding box center [677, 197] width 425 height 20
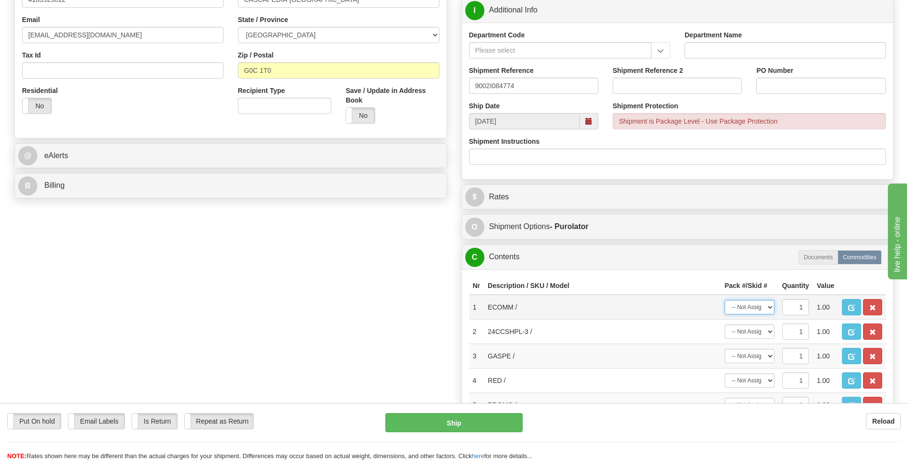
click at [768, 307] on select "-- Not Assigned -- Package 1 Package 2 Package 3" at bounding box center [750, 307] width 50 height 14
click at [627, 304] on td "ECOMM /" at bounding box center [602, 306] width 237 height 25
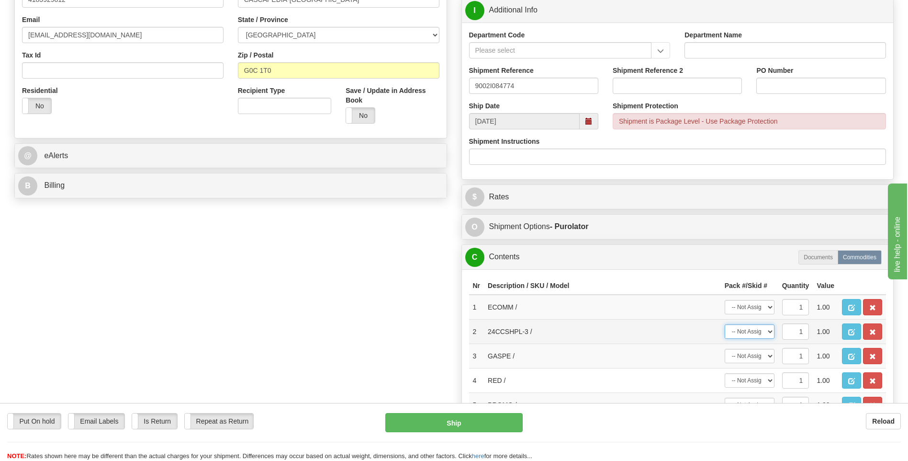
click at [770, 333] on select "-- Not Assigned -- Package 1 Package 2 Package 3" at bounding box center [750, 331] width 50 height 14
select select "0"
click at [725, 324] on select "-- Not Assigned -- Package 1 Package 2 Package 3" at bounding box center [750, 331] width 50 height 14
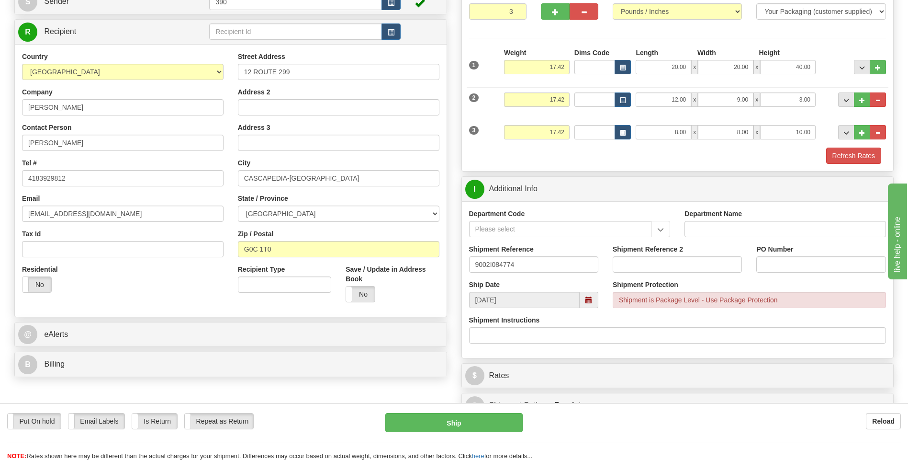
scroll to position [108, 0]
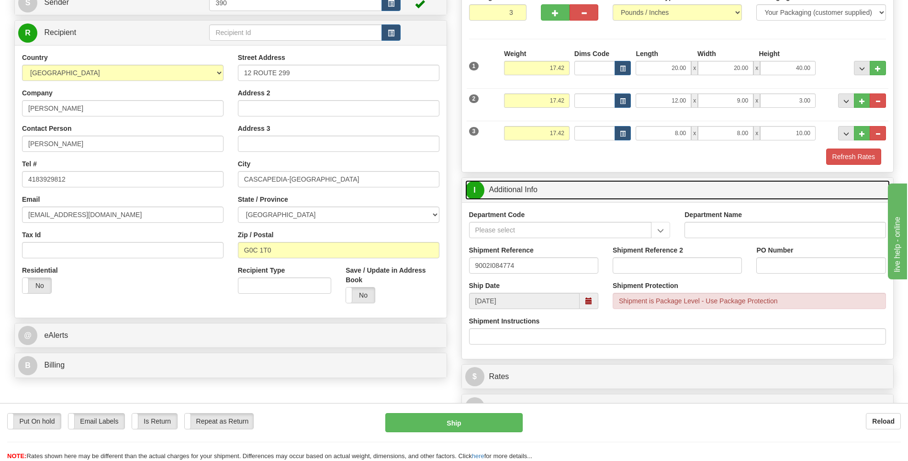
click at [532, 188] on link "I Additional Info" at bounding box center [677, 190] width 425 height 20
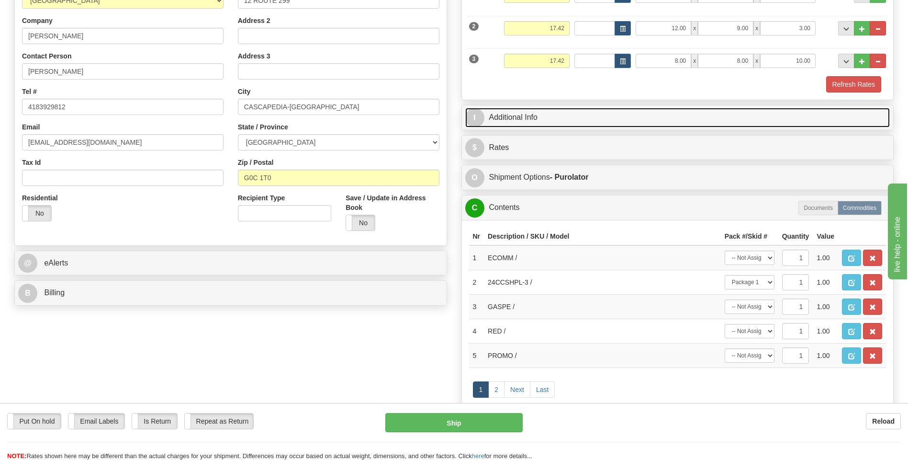
scroll to position [204, 0]
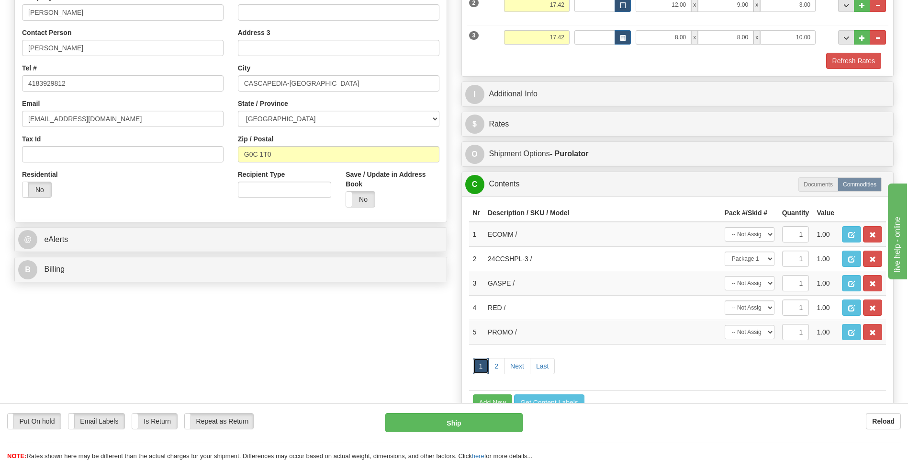
click at [481, 365] on link "1" at bounding box center [481, 366] width 16 height 16
click at [497, 366] on link "2" at bounding box center [496, 366] width 16 height 16
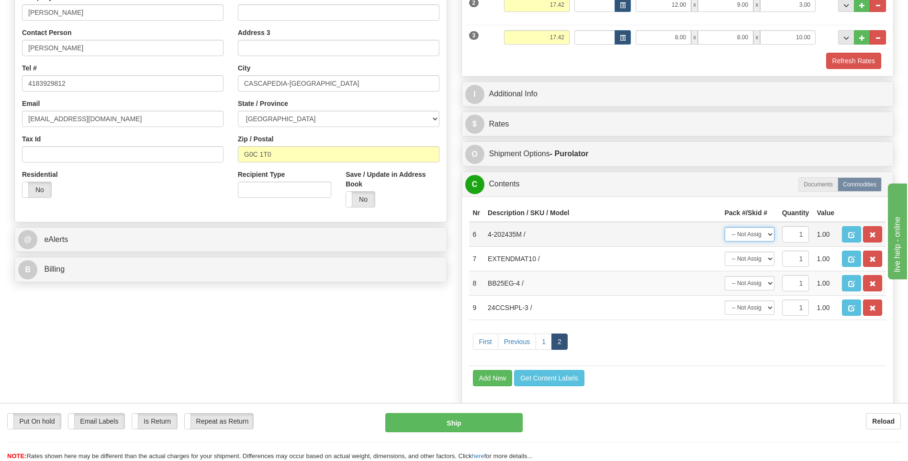
click at [771, 236] on select "-- Not Assigned -- Package 1 Package 2 Package 3" at bounding box center [750, 234] width 50 height 14
click at [771, 234] on select "-- Not Assigned -- Package 1 Package 2 Package 3" at bounding box center [750, 234] width 50 height 14
click at [769, 234] on select "-- Not Assigned -- Package 1 Package 2 Package 3" at bounding box center [750, 234] width 50 height 14
select select "0"
click at [725, 227] on select "-- Not Assigned -- Package 1 Package 2 Package 3" at bounding box center [750, 234] width 50 height 14
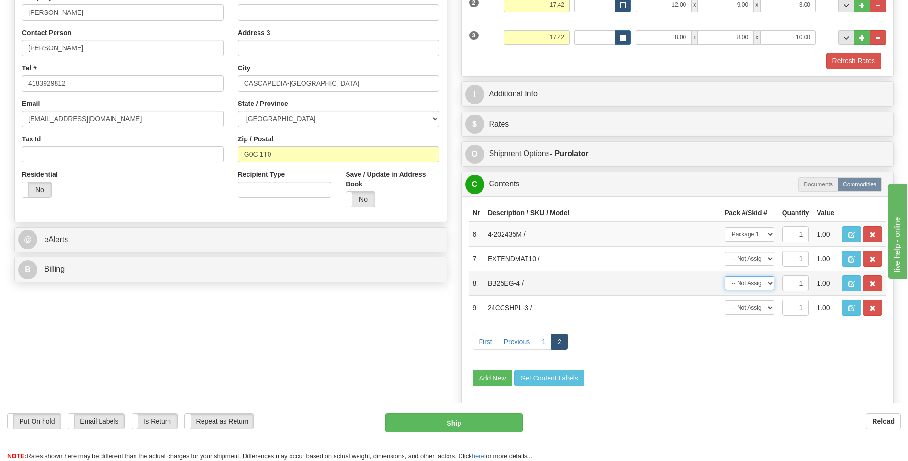
click at [770, 283] on select "-- Not Assigned -- Package 1 Package 2 Package 3" at bounding box center [750, 283] width 50 height 14
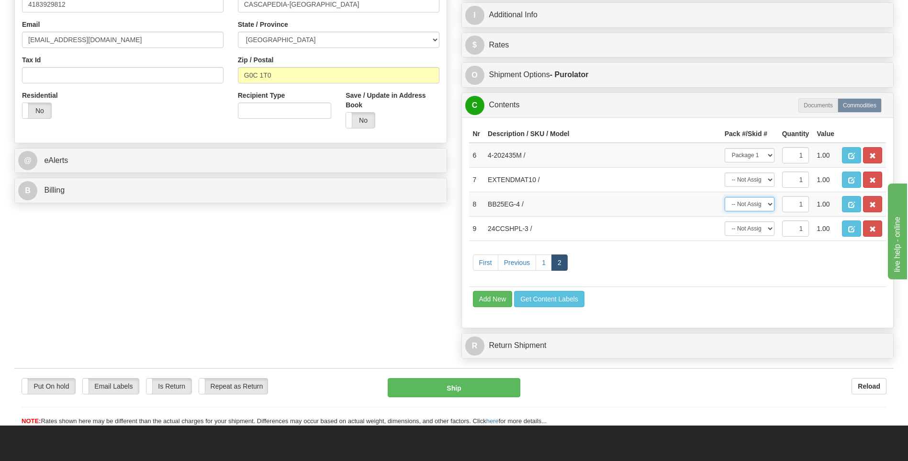
scroll to position [299, 0]
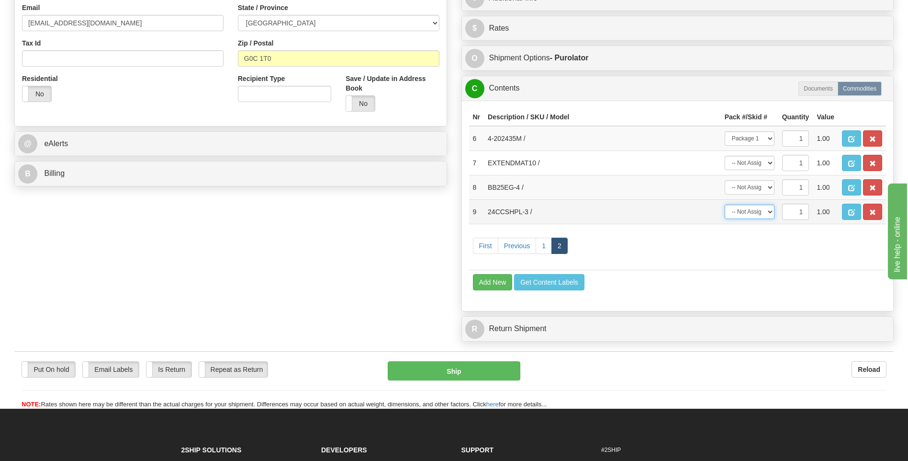
click at [770, 212] on select "-- Not Assigned -- Package 1 Package 2 Package 3" at bounding box center [750, 211] width 50 height 14
click at [725, 204] on select "-- Not Assigned -- Package 1 Package 2 Package 3" at bounding box center [750, 211] width 50 height 14
click at [770, 212] on select "-- Not Assigned -- Package 1 Package 2 Package 3" at bounding box center [750, 211] width 50 height 14
select select "1"
click at [725, 204] on select "-- Not Assigned -- Package 1 Package 2 Package 3" at bounding box center [750, 211] width 50 height 14
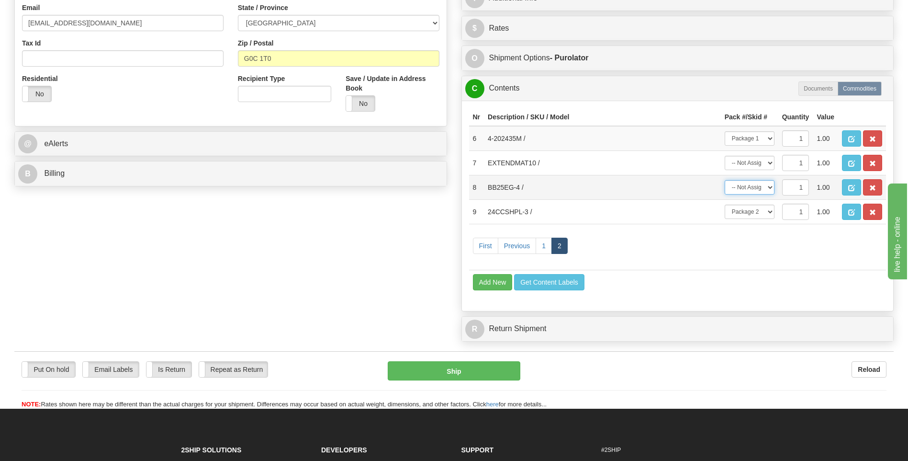
click at [772, 186] on select "-- Not Assigned -- Package 1 Package 2 Package 3" at bounding box center [750, 187] width 50 height 14
click at [725, 180] on select "-- Not Assigned -- Package 1 Package 2 Package 3" at bounding box center [750, 187] width 50 height 14
click at [770, 188] on select "-- Not Assigned -- Package 1 Package 2 Package 3" at bounding box center [750, 187] width 50 height 14
select select "2"
click at [725, 180] on select "-- Not Assigned -- Package 1 Package 2 Package 3" at bounding box center [750, 187] width 50 height 14
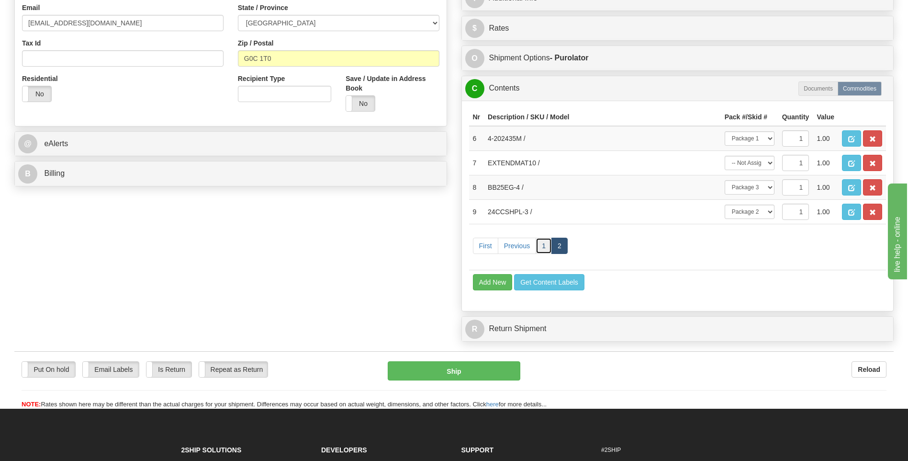
click at [544, 245] on link "1" at bounding box center [544, 245] width 16 height 16
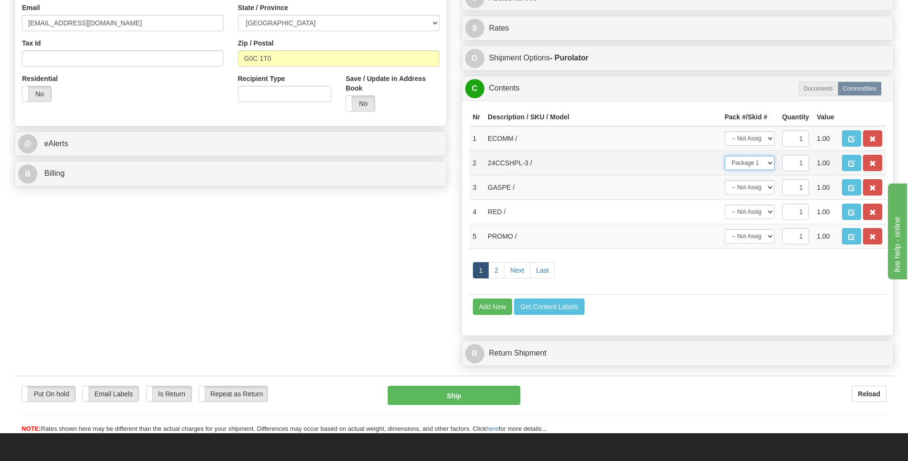
click at [770, 164] on select "-- Not Assigned -- Package 1 Package 2 Package 3" at bounding box center [750, 163] width 50 height 14
select select "1"
click at [725, 156] on select "-- Not Assigned -- Package 1 Package 2 Package 3" at bounding box center [750, 163] width 50 height 14
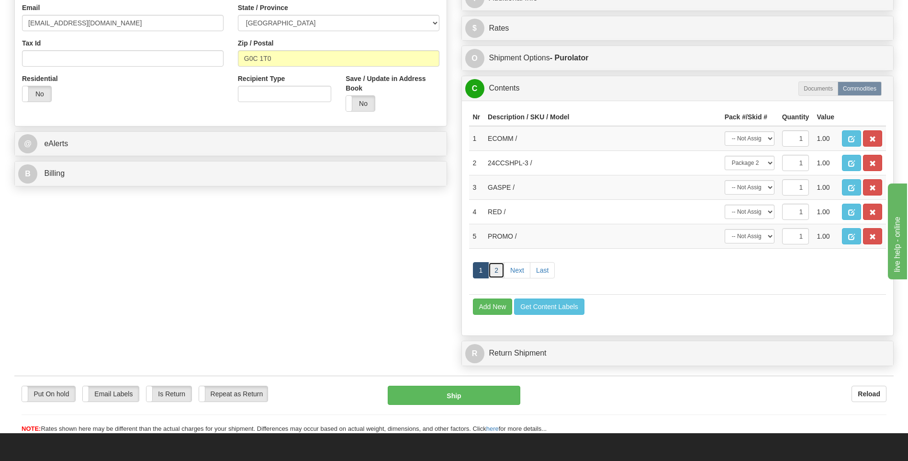
click at [501, 271] on link "2" at bounding box center [496, 270] width 16 height 16
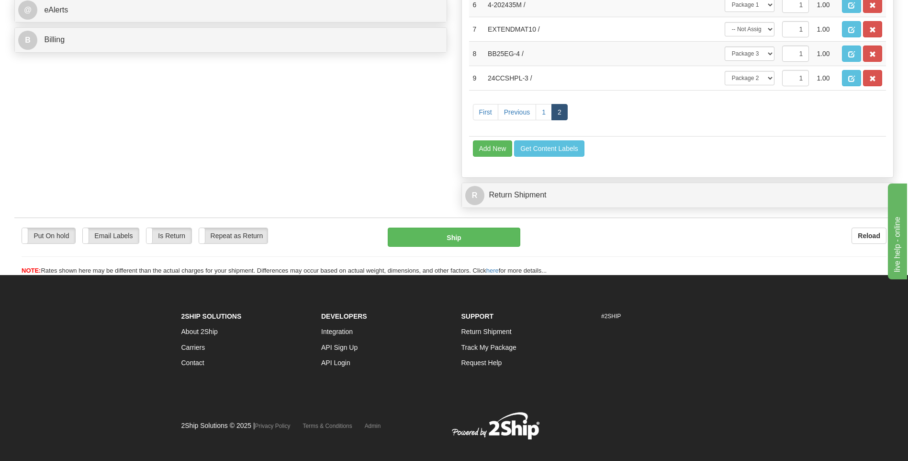
scroll to position [443, 0]
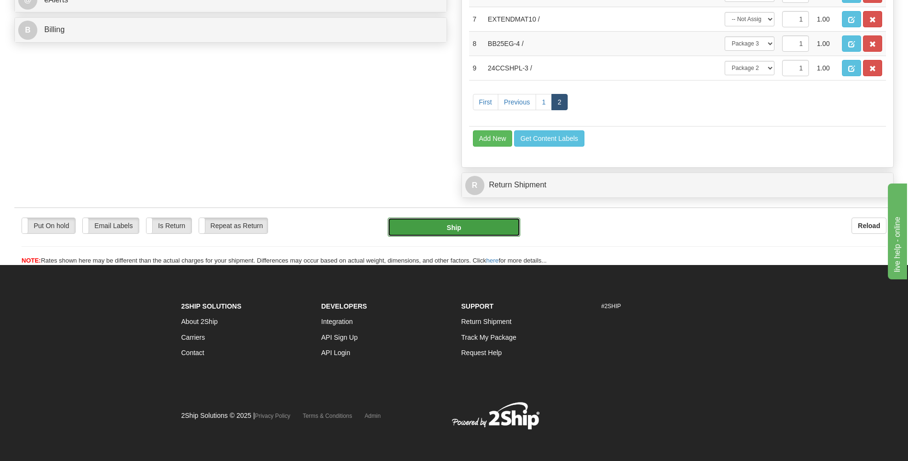
click at [458, 227] on button "Ship" at bounding box center [454, 226] width 132 height 19
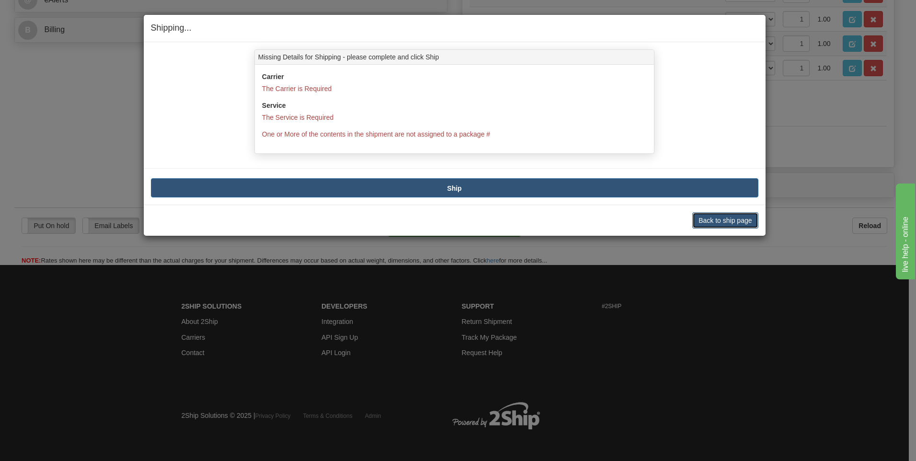
click at [737, 220] on button "Back to ship page" at bounding box center [725, 220] width 66 height 16
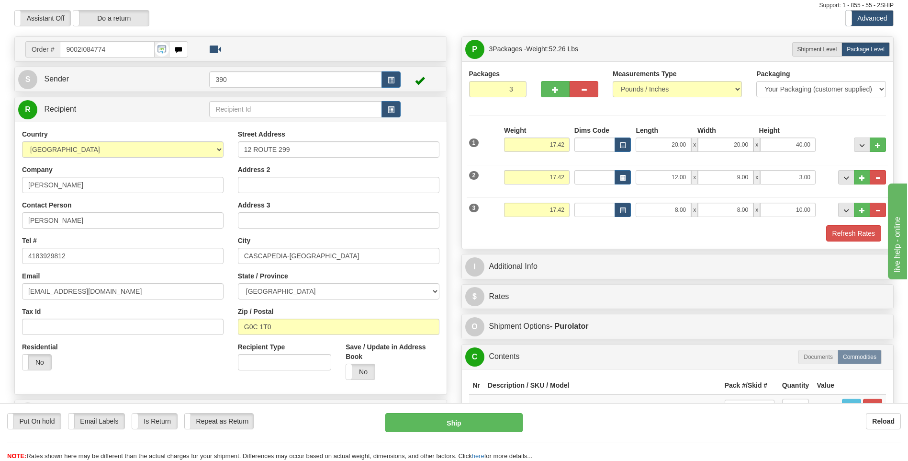
scroll to position [48, 0]
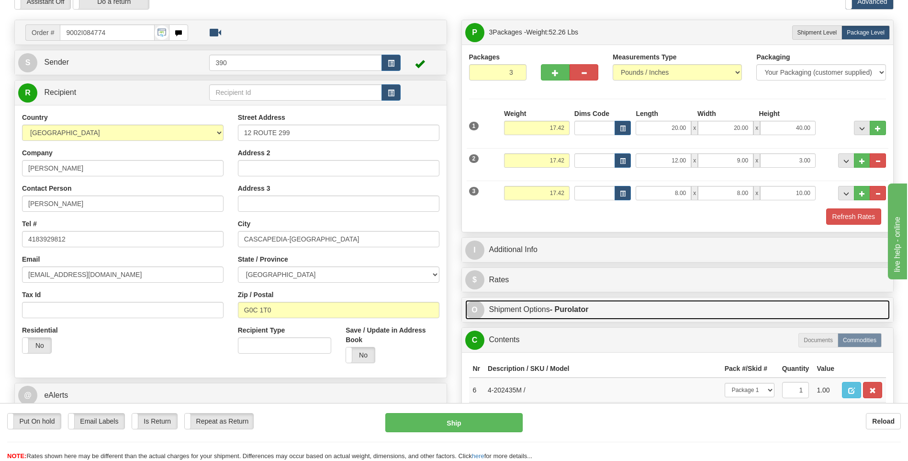
click at [533, 308] on link "O Shipment Options - Purolator" at bounding box center [677, 310] width 425 height 20
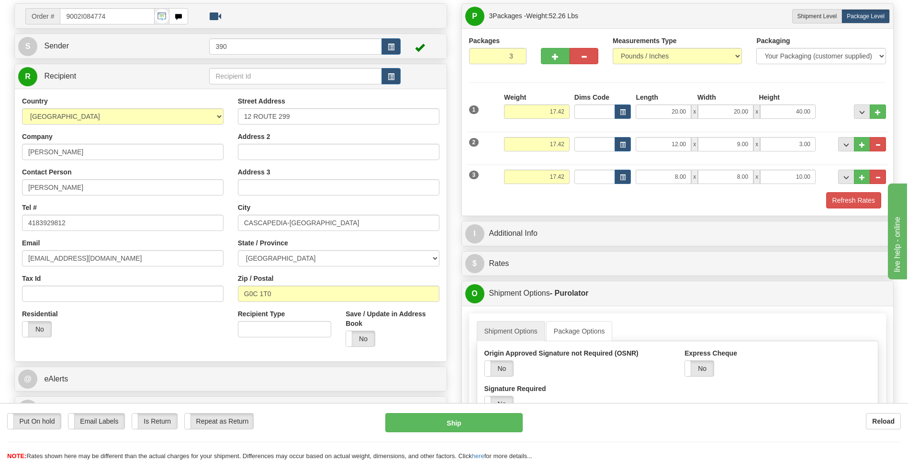
scroll to position [65, 0]
click at [848, 204] on button "Refresh Rates" at bounding box center [853, 199] width 55 height 16
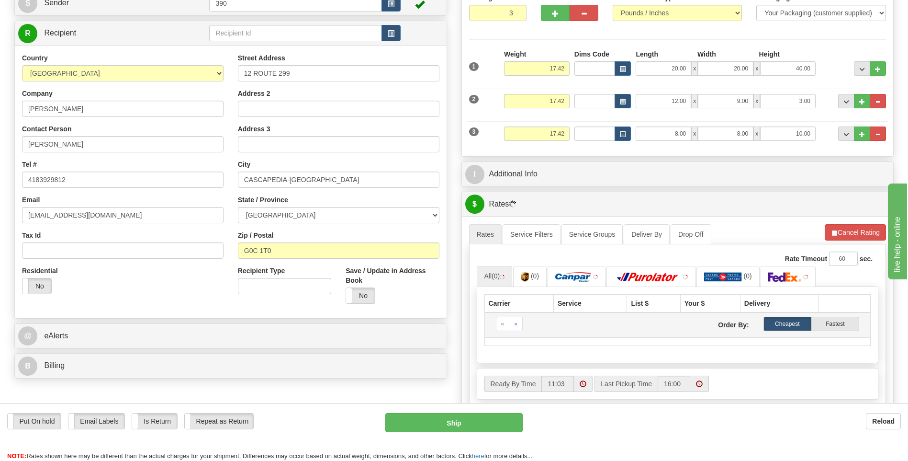
scroll to position [209, 0]
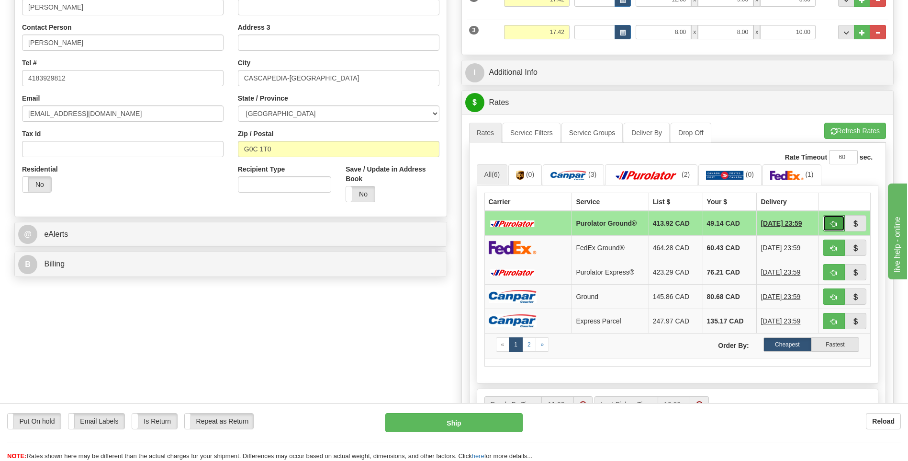
click at [829, 224] on button "button" at bounding box center [834, 223] width 22 height 16
type input "260"
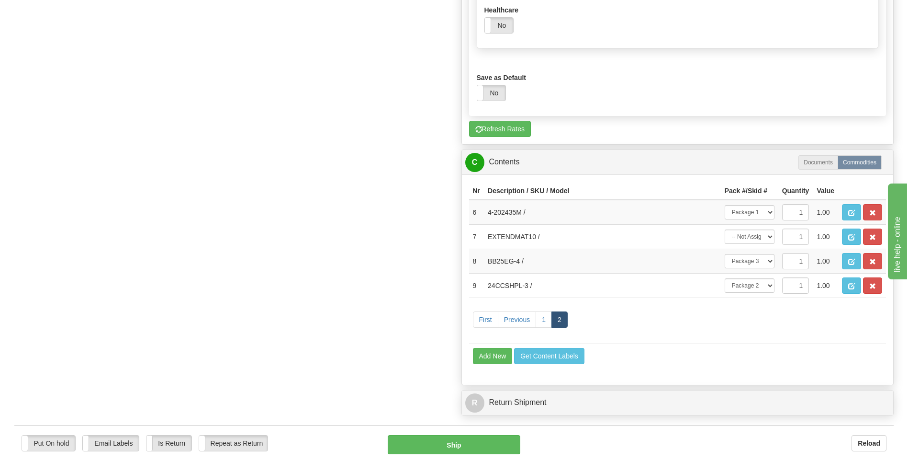
scroll to position [783, 0]
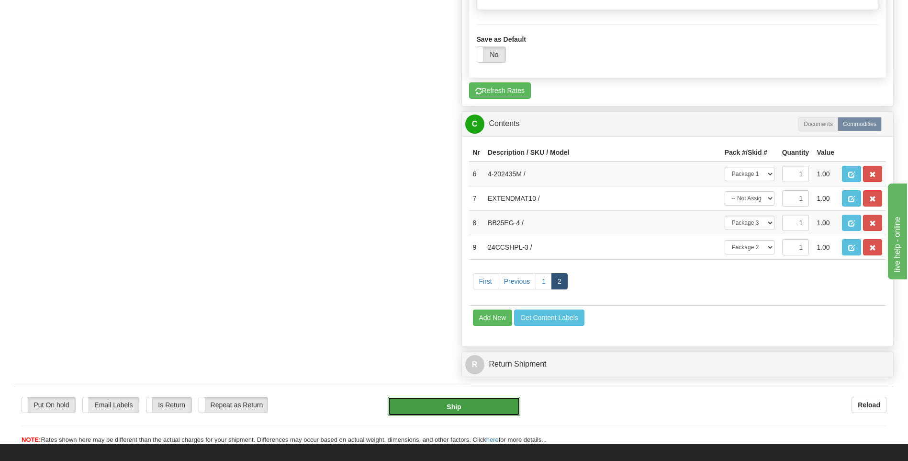
click at [476, 410] on button "Ship" at bounding box center [454, 405] width 132 height 19
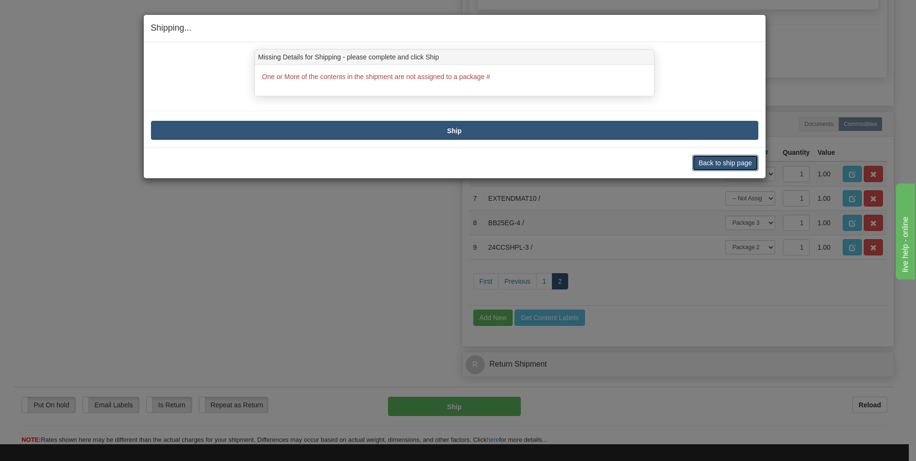
click at [720, 166] on button "Back to ship page" at bounding box center [725, 163] width 66 height 16
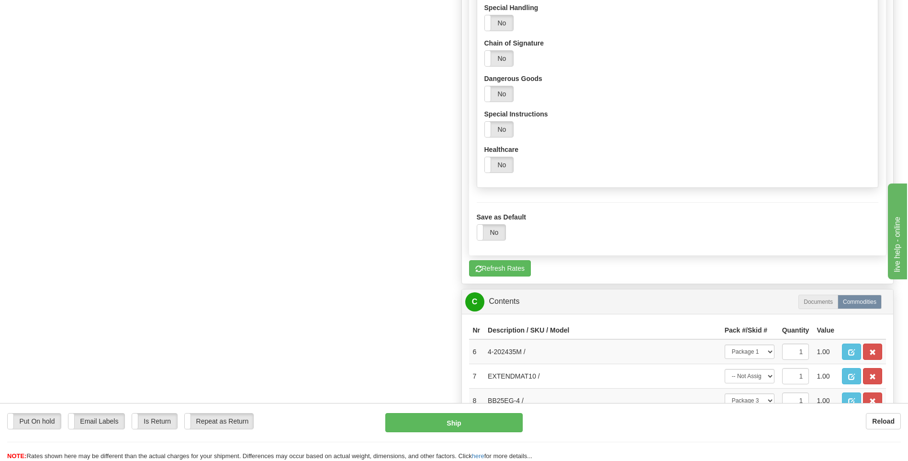
scroll to position [739, 0]
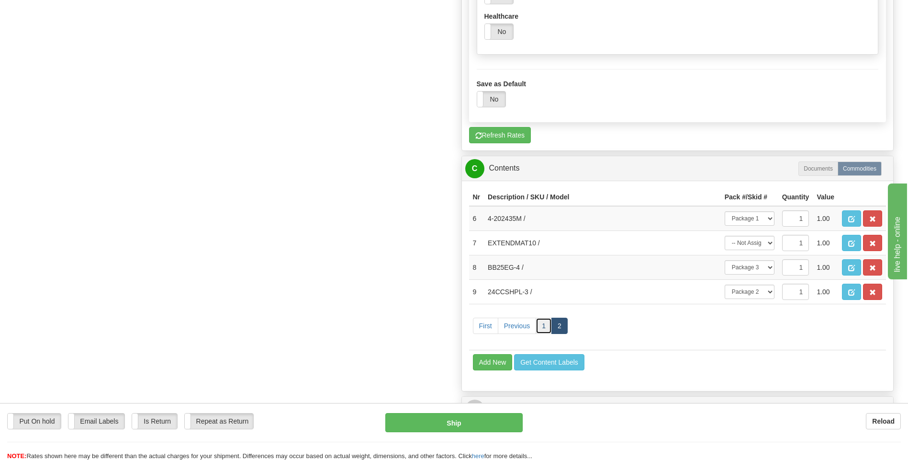
click at [541, 326] on link "1" at bounding box center [544, 325] width 16 height 16
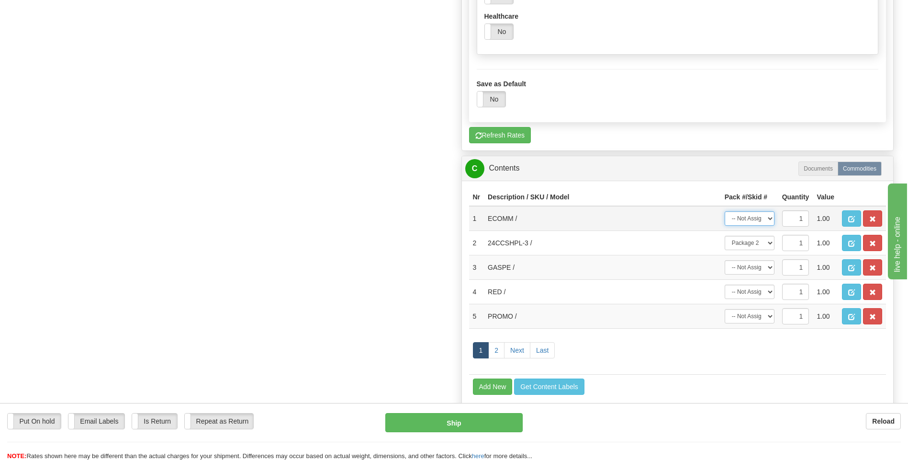
click at [769, 223] on select "-- Not Assigned -- Package 1 Package 2 Package 3" at bounding box center [750, 218] width 50 height 14
click at [725, 211] on select "-- Not Assigned -- Package 1 Package 2 Package 3" at bounding box center [750, 218] width 50 height 14
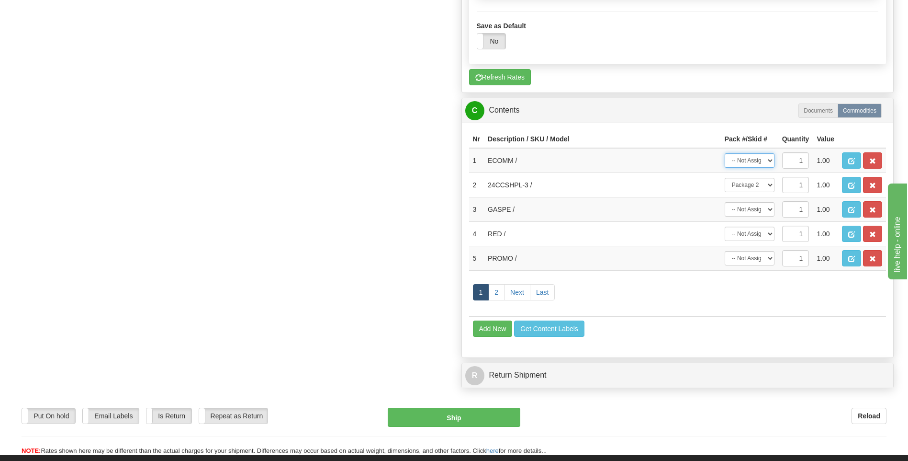
scroll to position [882, 0]
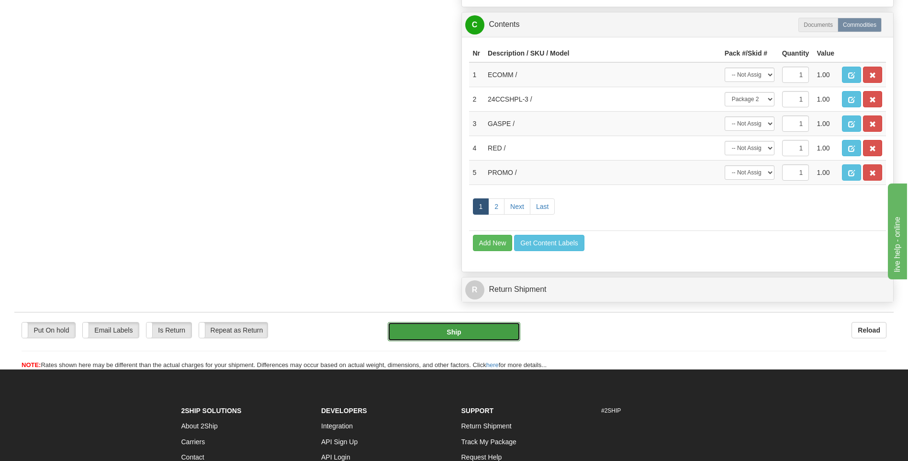
click at [507, 329] on button "Ship" at bounding box center [454, 331] width 132 height 19
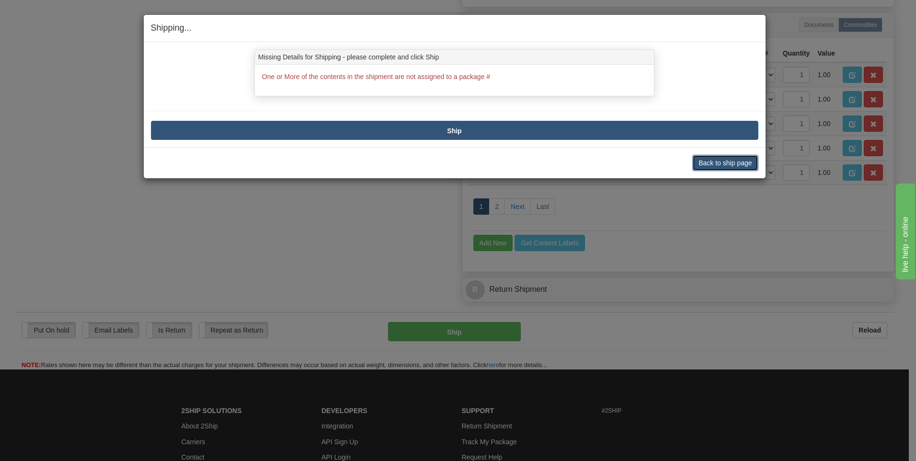
click at [705, 159] on button "Back to ship page" at bounding box center [725, 163] width 66 height 16
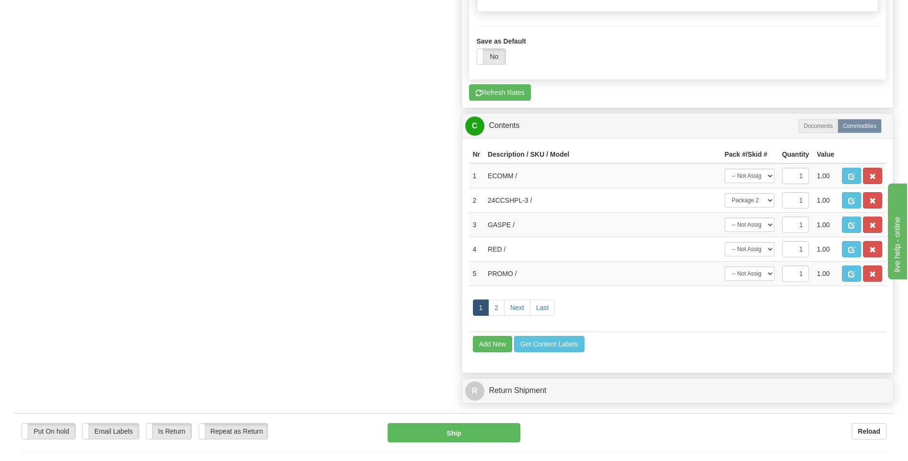
scroll to position [739, 0]
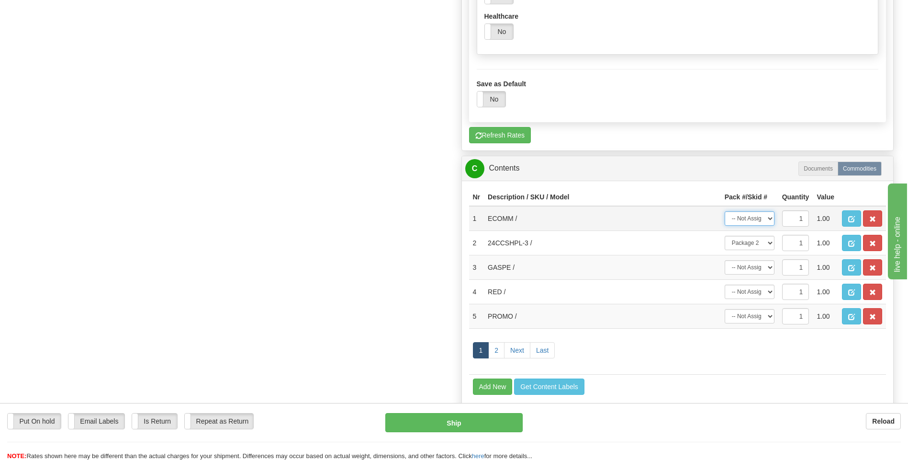
click at [770, 218] on select "-- Not Assigned -- Package 1 Package 2 Package 3" at bounding box center [750, 218] width 50 height 14
select select "0"
click at [725, 211] on select "-- Not Assigned -- Package 1 Package 2 Package 3" at bounding box center [750, 218] width 50 height 14
click at [771, 267] on select "-- Not Assigned -- Package 1 Package 2 Package 3" at bounding box center [750, 267] width 50 height 14
select select "0"
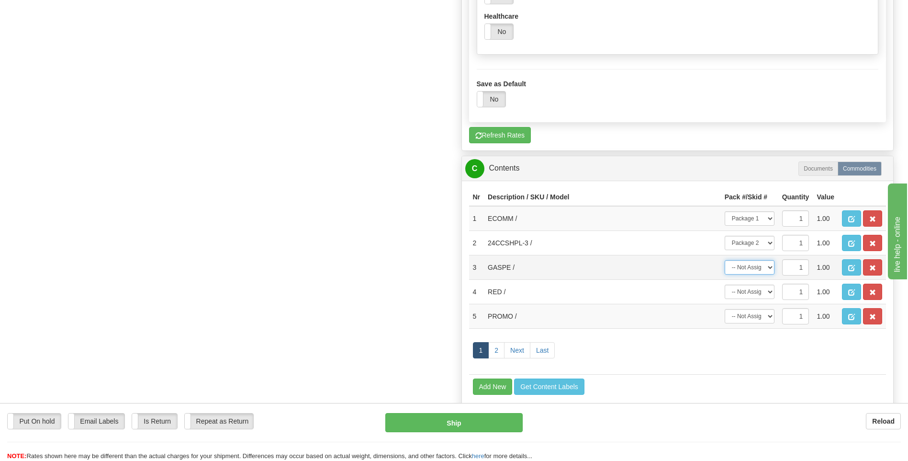
click at [725, 260] on select "-- Not Assigned -- Package 1 Package 2 Package 3" at bounding box center [750, 267] width 50 height 14
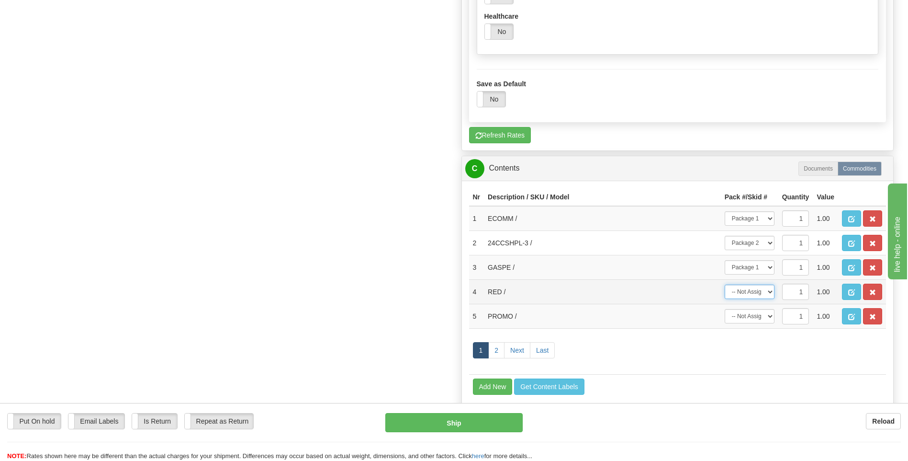
click at [767, 293] on select "-- Not Assigned -- Package 1 Package 2 Package 3" at bounding box center [750, 291] width 50 height 14
select select "0"
click at [725, 284] on select "-- Not Assigned -- Package 1 Package 2 Package 3" at bounding box center [750, 291] width 50 height 14
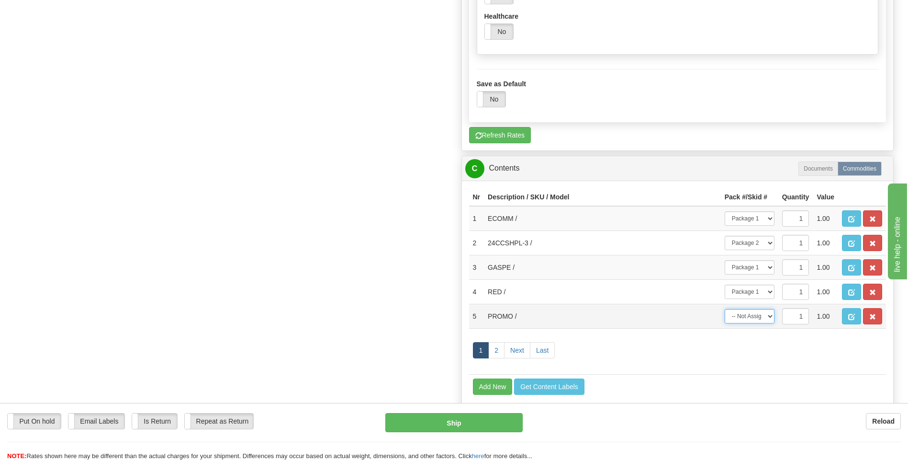
click at [770, 314] on select "-- Not Assigned -- Package 1 Package 2 Package 3" at bounding box center [750, 316] width 50 height 14
select select "0"
click at [725, 309] on select "-- Not Assigned -- Package 1 Package 2 Package 3" at bounding box center [750, 316] width 50 height 14
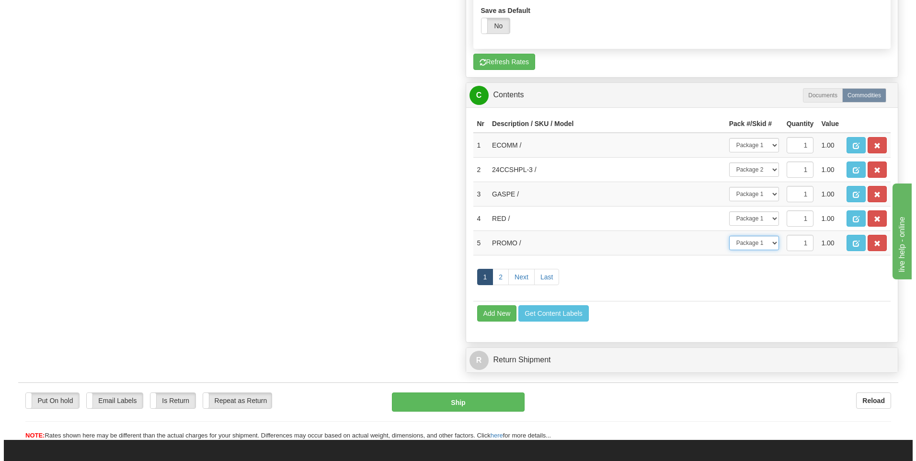
scroll to position [835, 0]
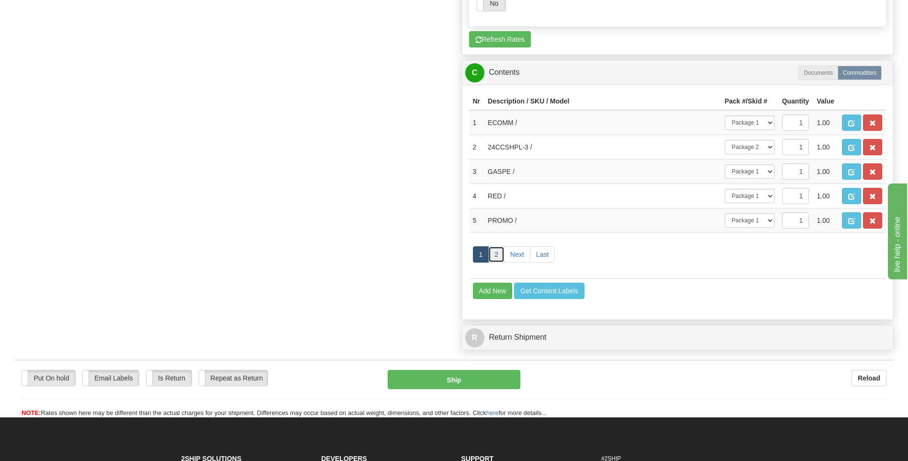
click at [498, 257] on link "2" at bounding box center [496, 254] width 16 height 16
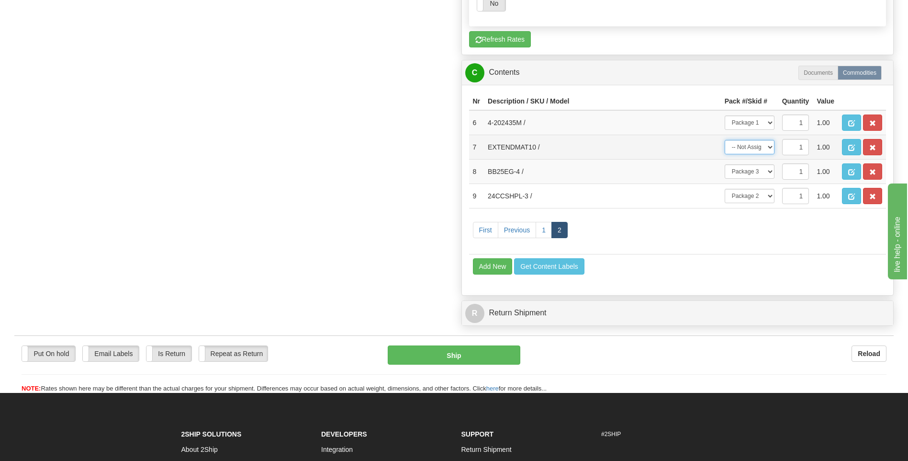
click at [767, 146] on select "-- Not Assigned -- Package 1 Package 2 Package 3" at bounding box center [750, 147] width 50 height 14
select select "0"
click at [725, 140] on select "-- Not Assigned -- Package 1 Package 2 Package 3" at bounding box center [750, 147] width 50 height 14
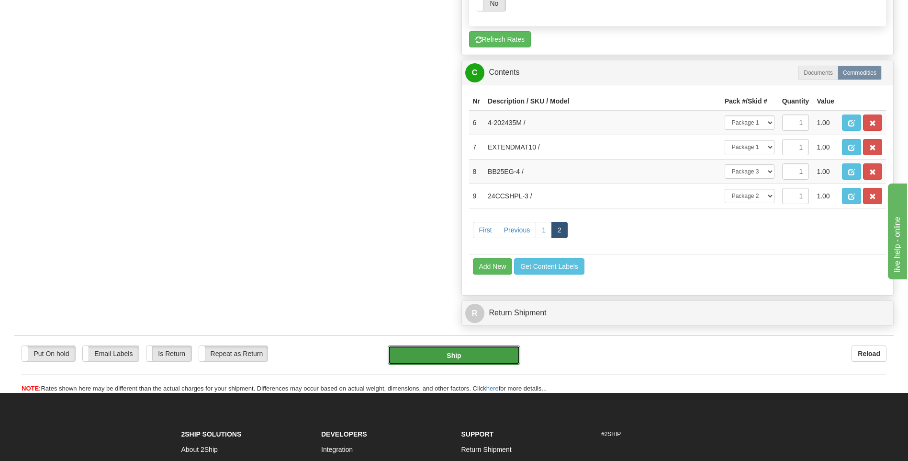
click at [498, 348] on button "Ship" at bounding box center [454, 354] width 132 height 19
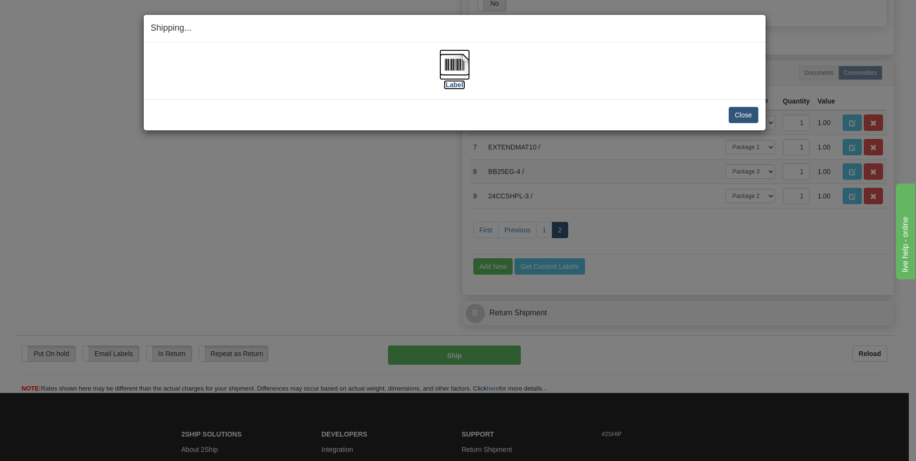
click at [453, 85] on label "[Label]" at bounding box center [454, 85] width 22 height 10
click at [751, 114] on button "Close" at bounding box center [743, 115] width 30 height 16
